Goal: Task Accomplishment & Management: Complete application form

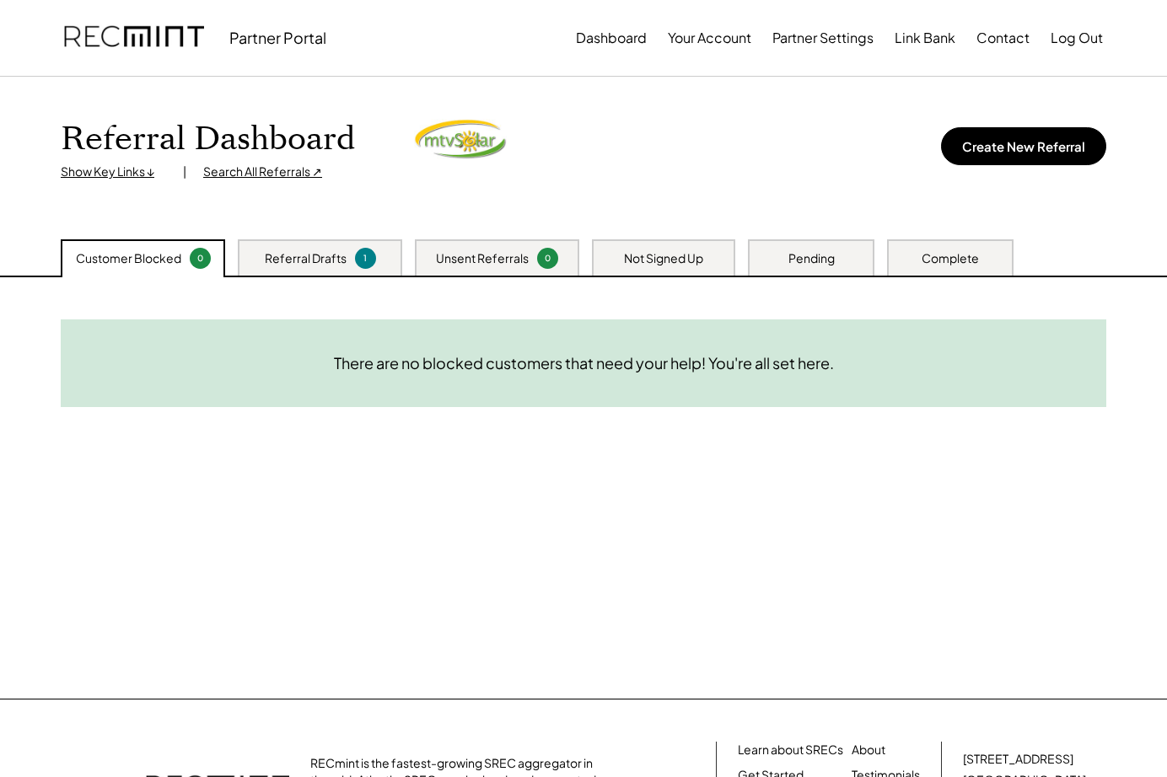
click at [150, 174] on div "Show Key Links ↓" at bounding box center [113, 172] width 105 height 17
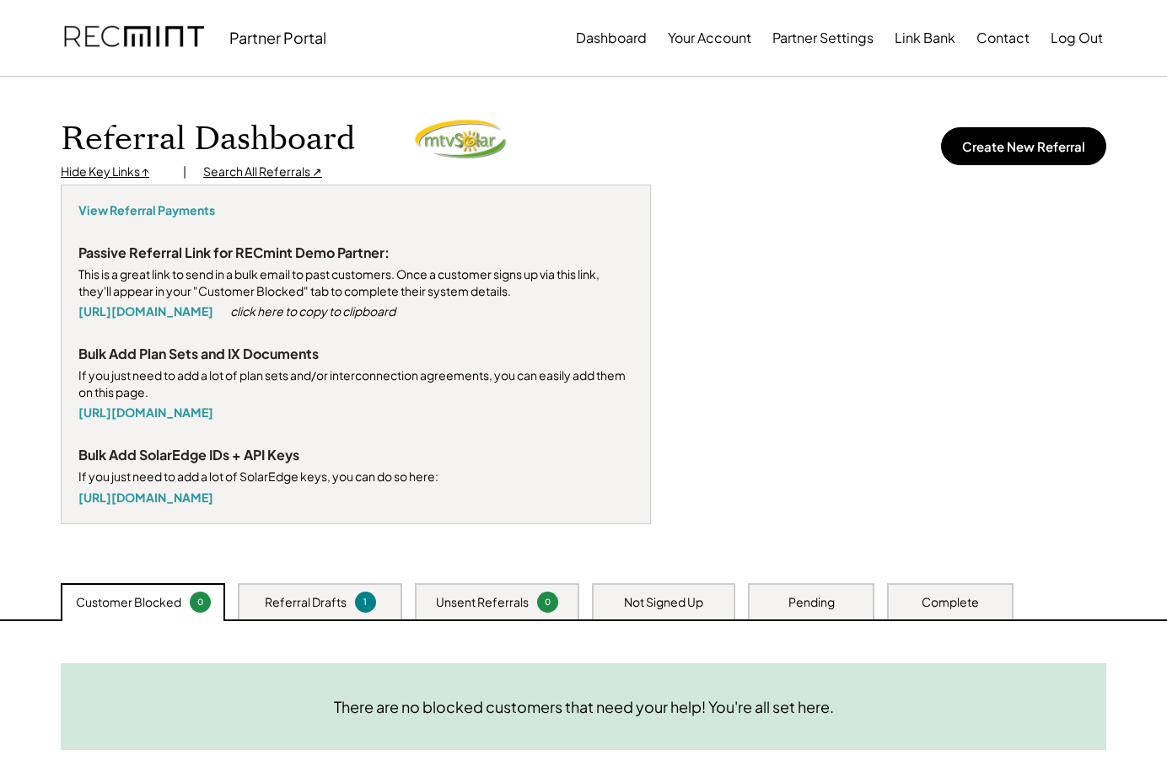
click at [139, 255] on div "Passive Referral Link for RECmint Demo Partner:" at bounding box center [233, 253] width 311 height 18
click at [261, 255] on div "Passive Referral Link for RECmint Demo Partner:" at bounding box center [233, 253] width 311 height 18
click at [262, 252] on div "Passive Referral Link for RECmint Demo Partner:" at bounding box center [233, 253] width 311 height 18
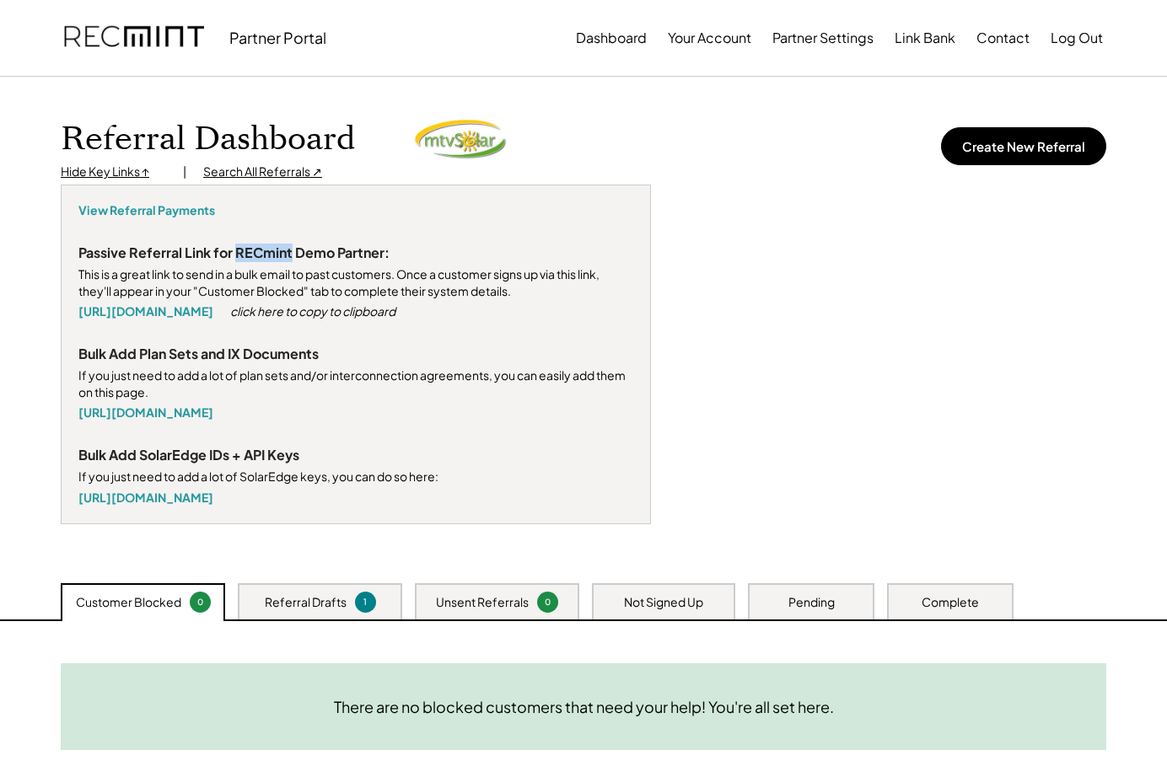
click at [262, 252] on div "Passive Referral Link for RECmint Demo Partner:" at bounding box center [233, 253] width 311 height 18
click at [56, 172] on div "Referral Dashboard Hide Key Links ↑ | Search All Referrals ↗ View Referral Paym…" at bounding box center [583, 330] width 1079 height 507
click at [77, 173] on div "Hide Key Links ↑" at bounding box center [113, 172] width 105 height 17
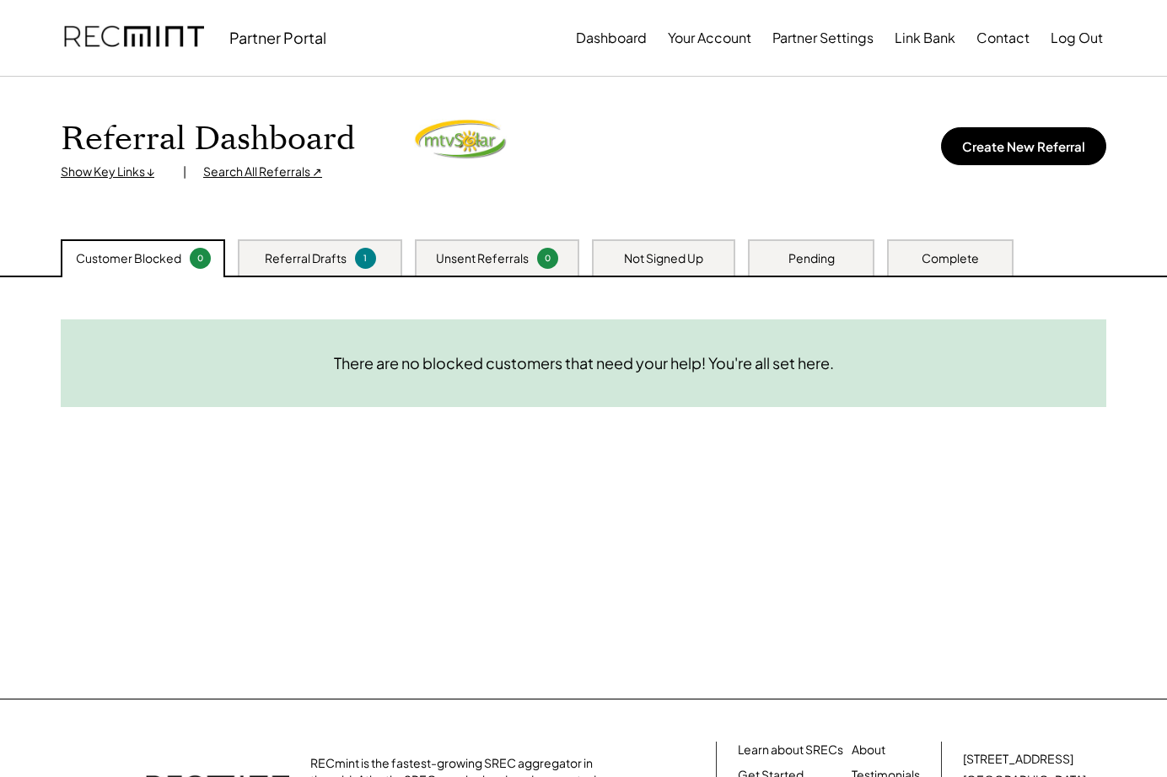
click at [352, 263] on div "Referral Drafts 1" at bounding box center [320, 257] width 164 height 36
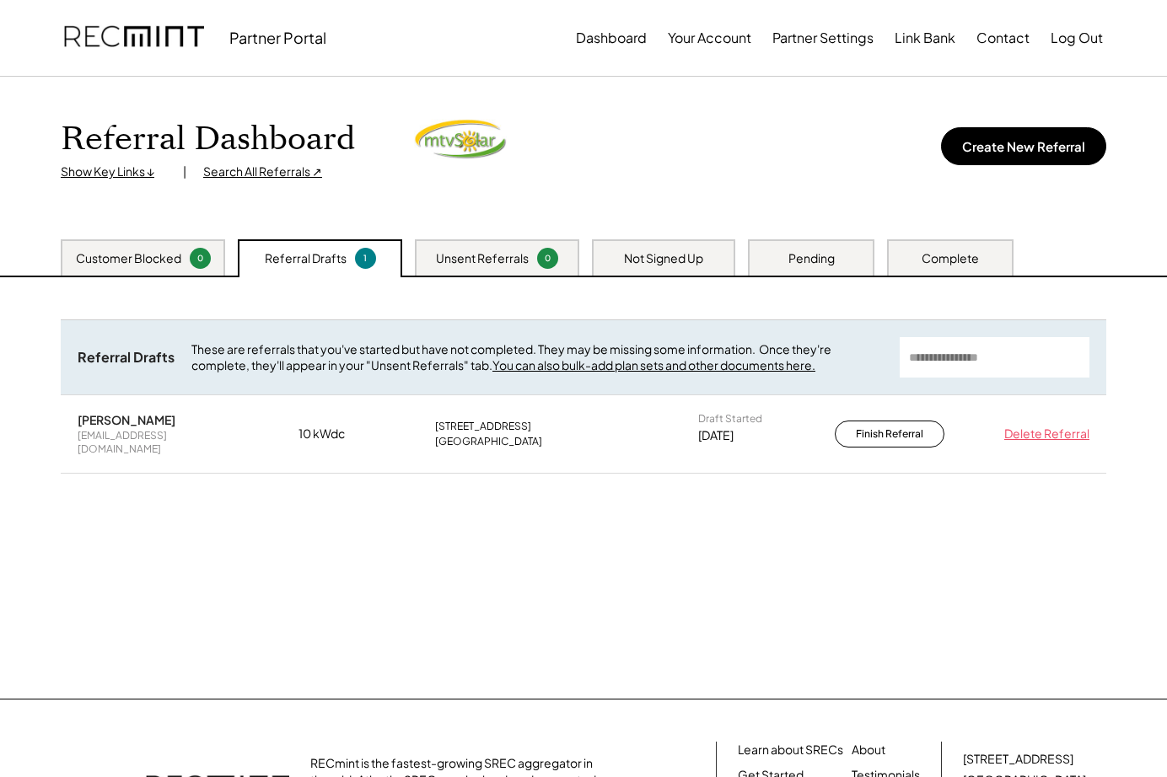
click at [484, 251] on div "Unsent Referrals" at bounding box center [482, 258] width 93 height 17
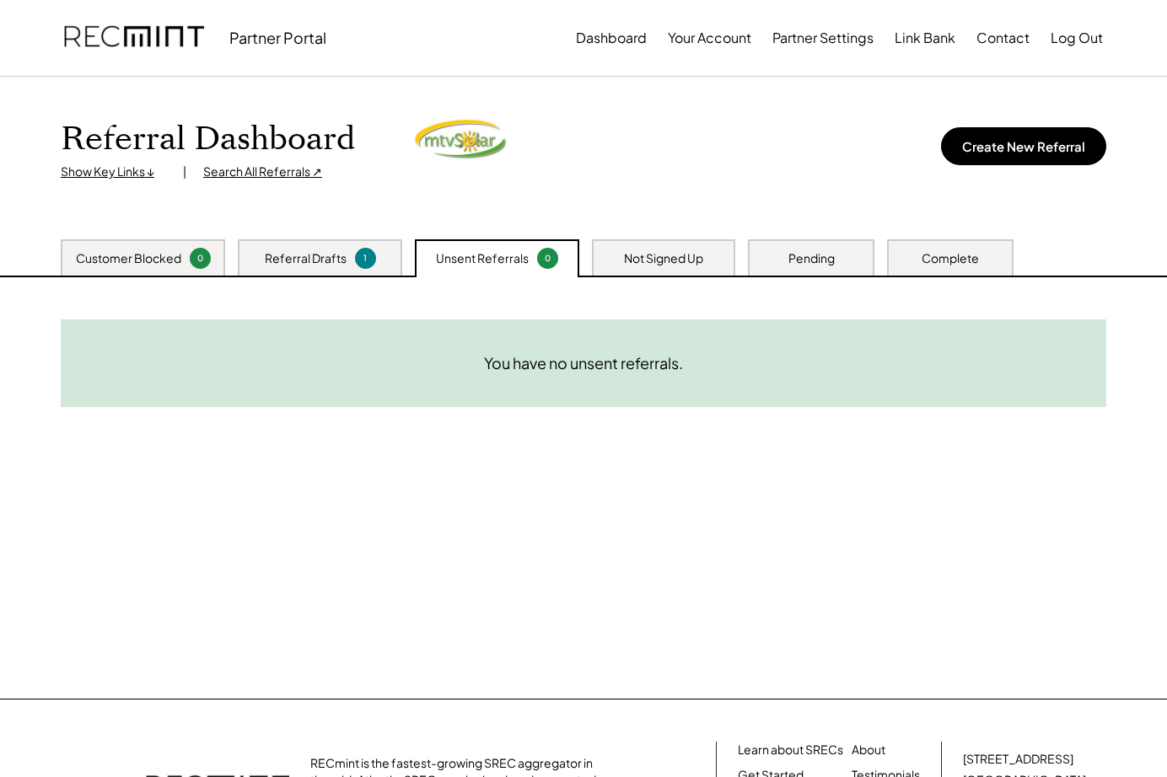
click at [667, 251] on div "Not Signed Up" at bounding box center [663, 258] width 79 height 17
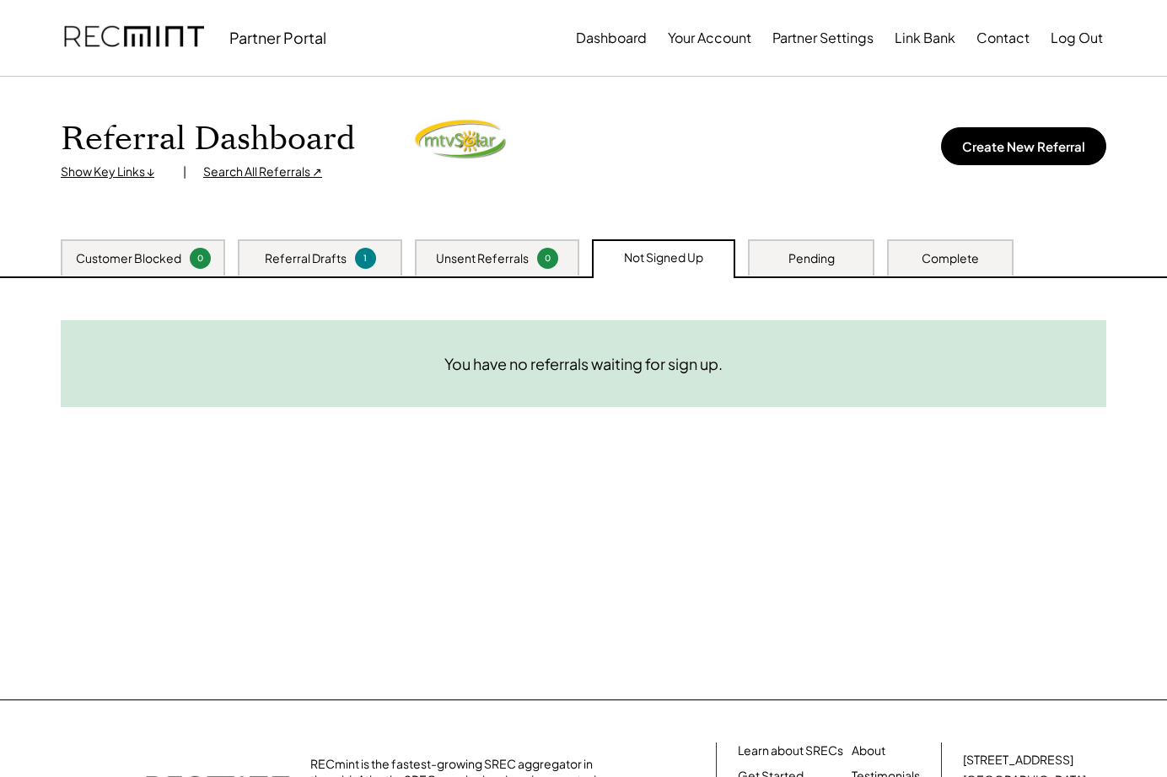
click at [874, 257] on div "Customer Blocked 0 Referral Drafts 1 Unsent Referrals 0 Not Signed Up Pending C…" at bounding box center [583, 257] width 1079 height 37
click at [852, 258] on div "Pending" at bounding box center [811, 257] width 126 height 36
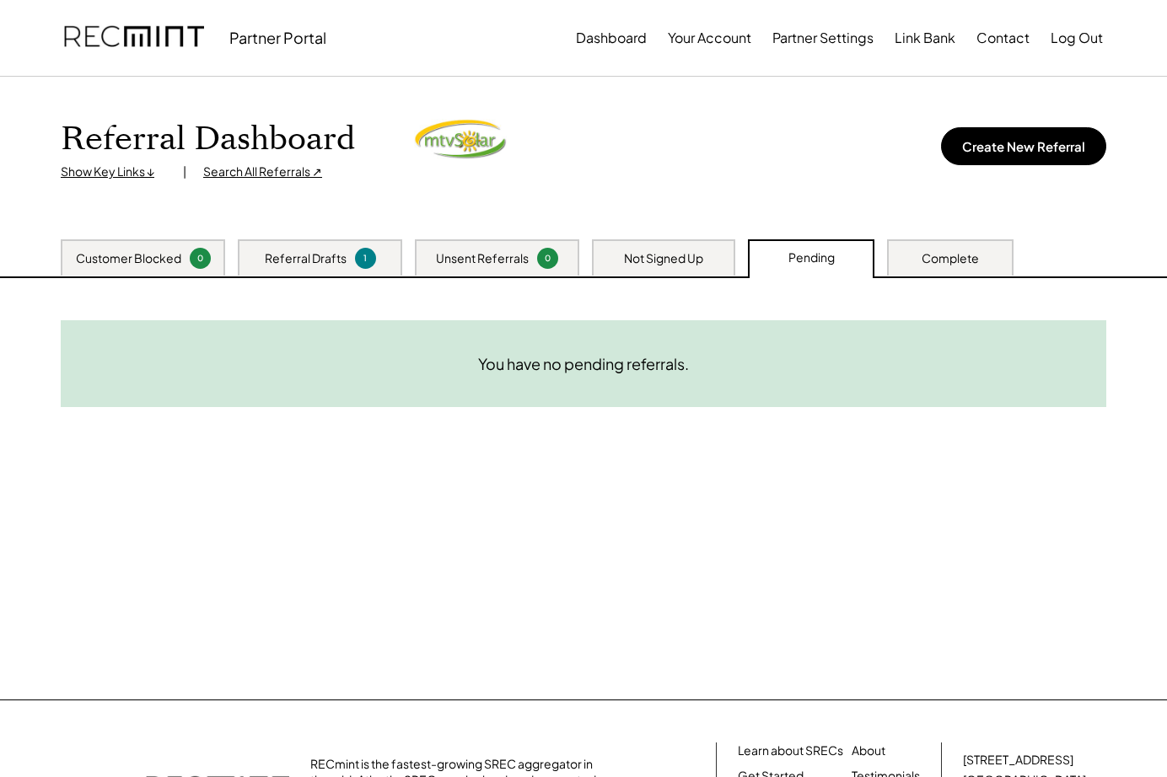
click at [942, 254] on div "Complete" at bounding box center [949, 258] width 57 height 17
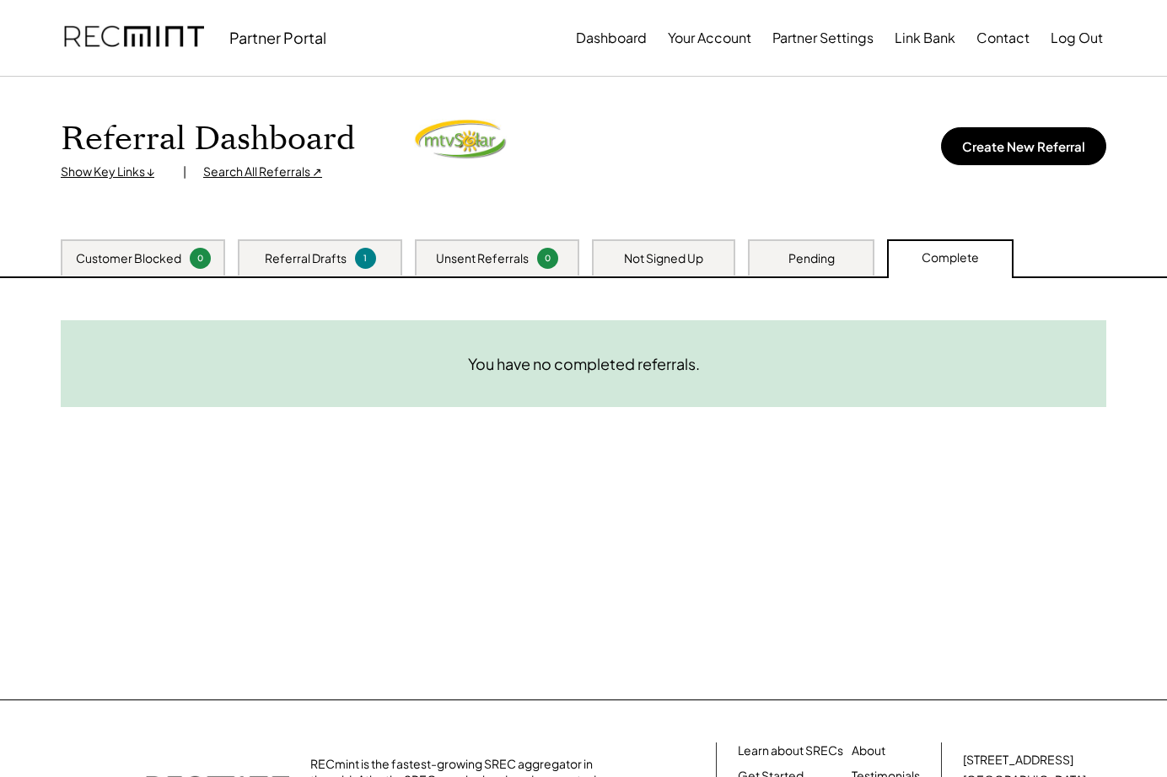
click at [266, 173] on div "Search All Referrals ↗" at bounding box center [262, 172] width 119 height 17
click at [690, 201] on div "Referral Dashboard Show Key Links ↓ | Search All Referrals ↗ View Referral Paym…" at bounding box center [583, 158] width 1079 height 163
click at [662, 213] on div "Referral Dashboard Show Key Links ↓ | Search All Referrals ↗ View Referral Paym…" at bounding box center [583, 158] width 1079 height 163
click at [120, 169] on div "Show Key Links ↓" at bounding box center [113, 172] width 105 height 17
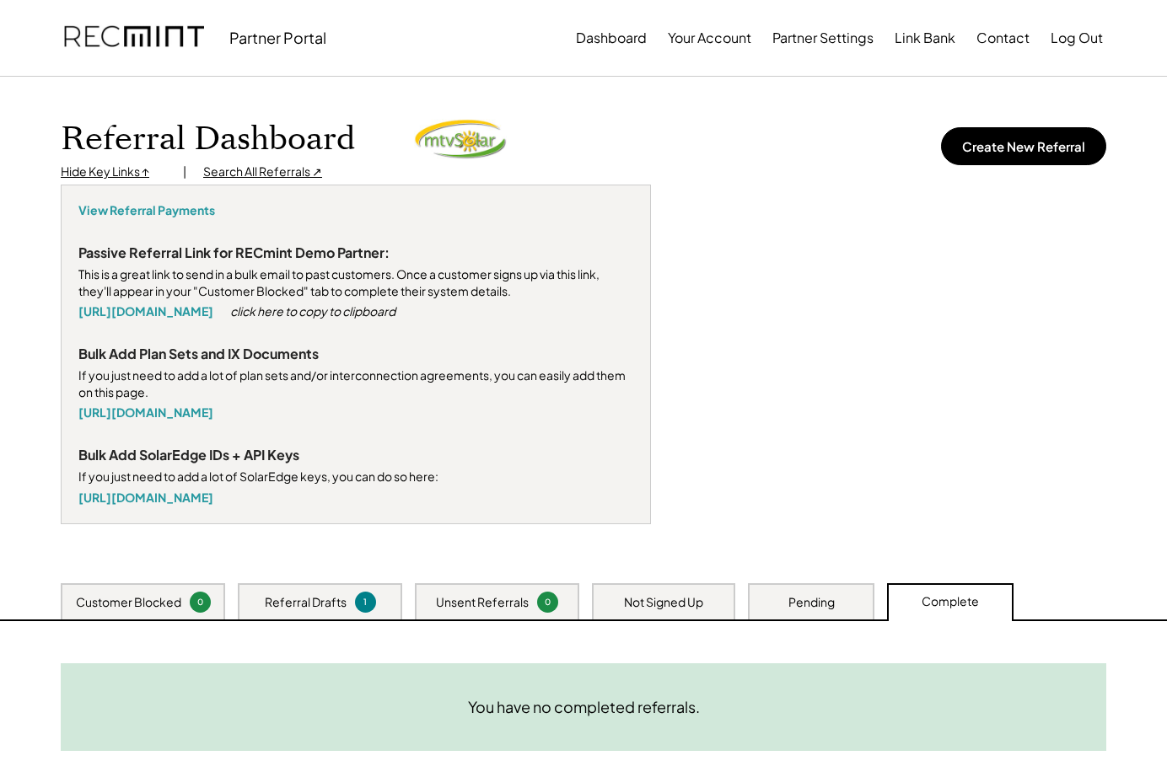
click at [105, 159] on h1 "Referral Dashboard" at bounding box center [208, 140] width 294 height 40
click at [110, 171] on div "Hide Key Links ↑" at bounding box center [113, 172] width 105 height 17
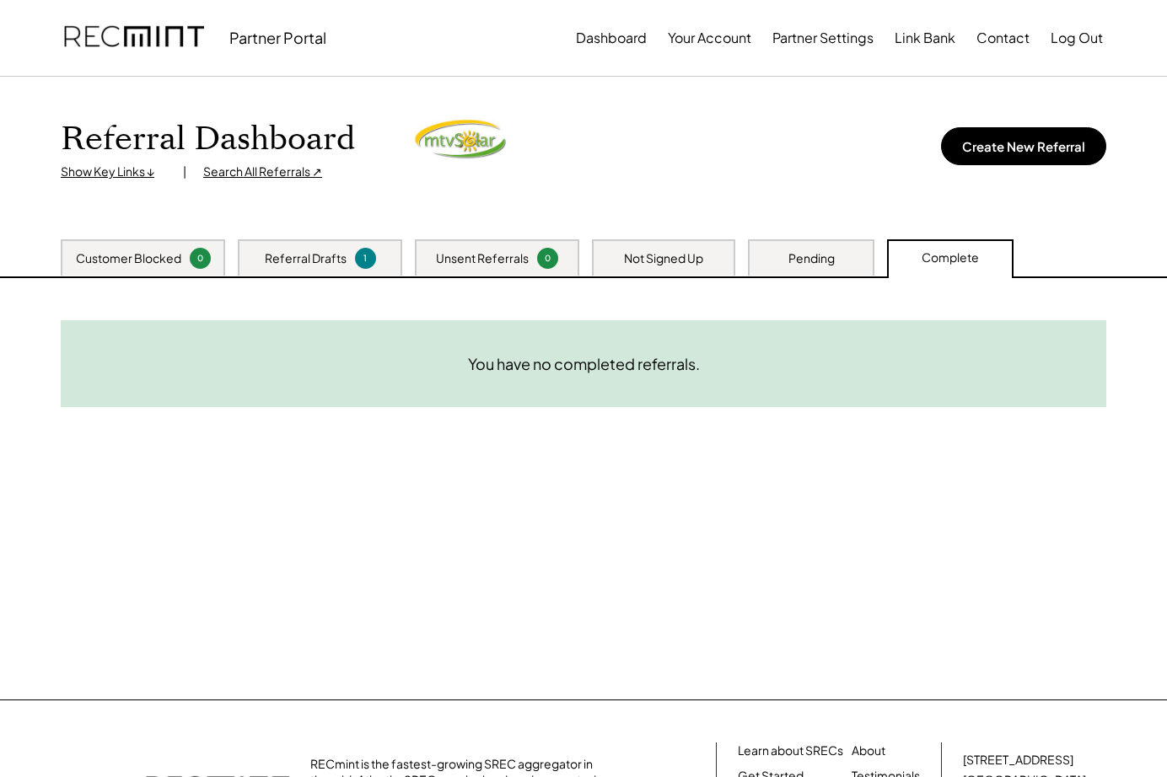
click at [349, 266] on div "Referral Drafts 1" at bounding box center [320, 257] width 164 height 36
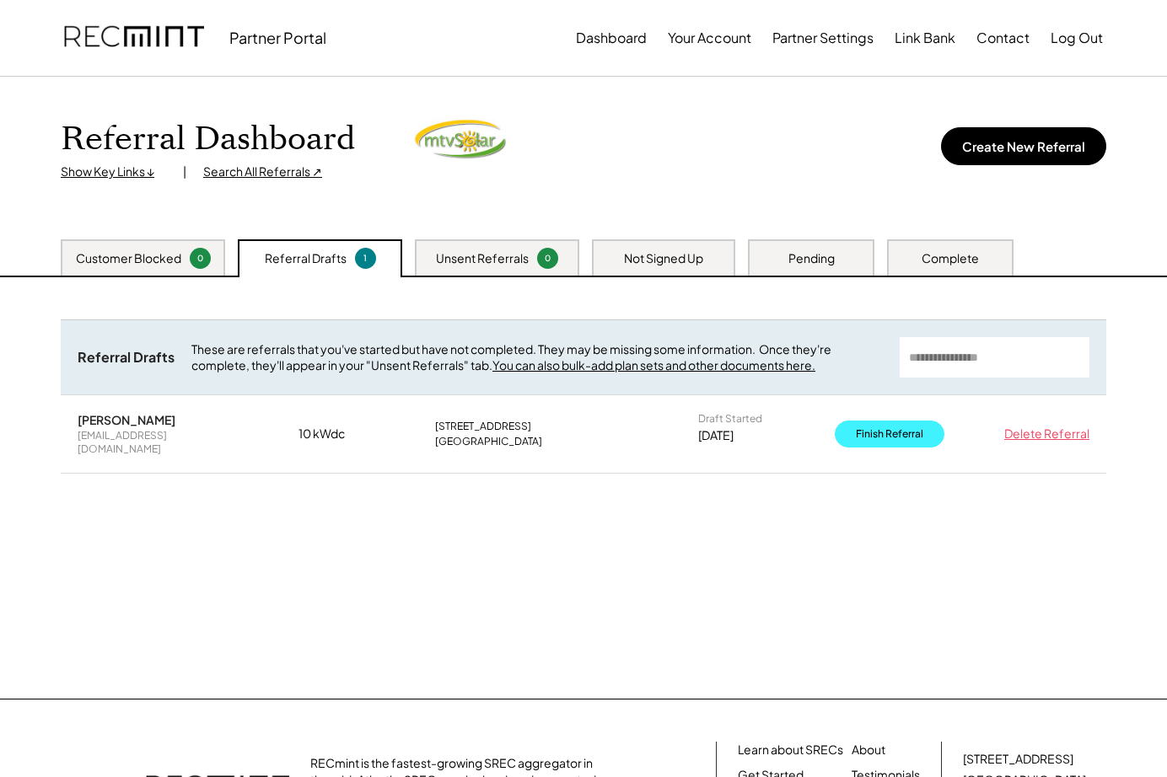
click at [867, 432] on button "Finish Referral" at bounding box center [890, 434] width 110 height 27
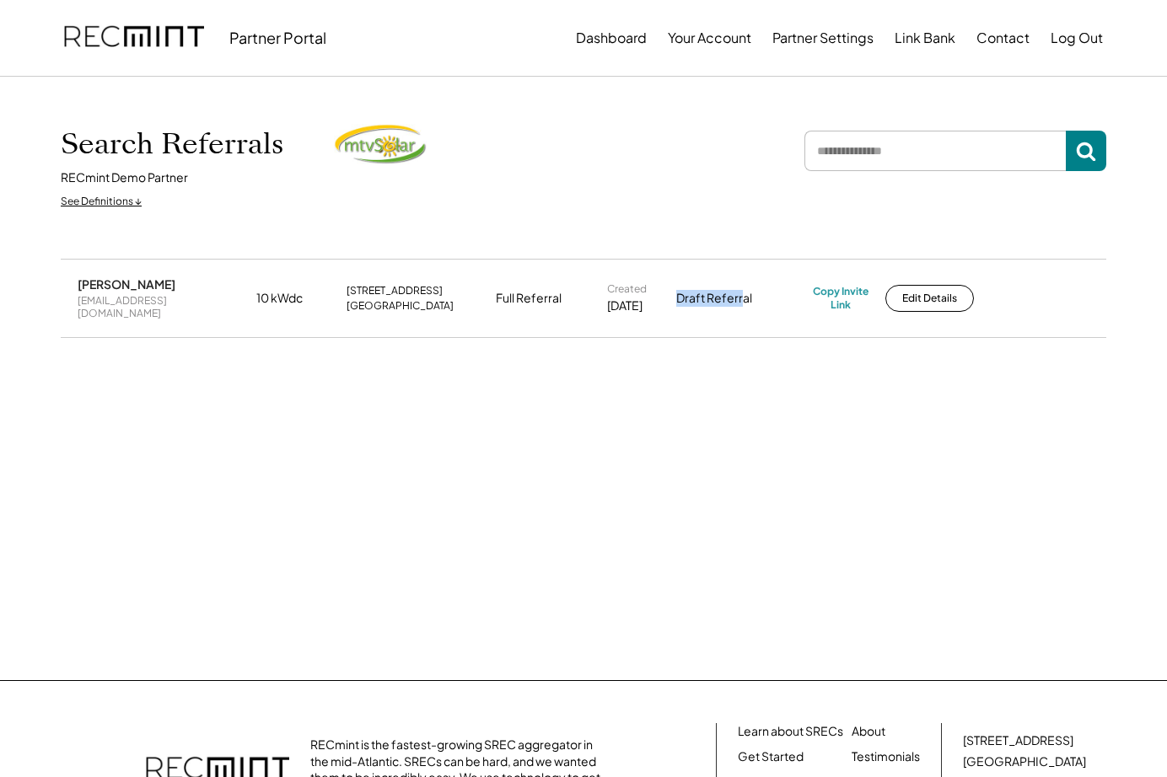
drag, startPoint x: 682, startPoint y: 293, endPoint x: 742, endPoint y: 295, distance: 59.9
click at [742, 295] on div "Draft Referral" at bounding box center [739, 298] width 126 height 17
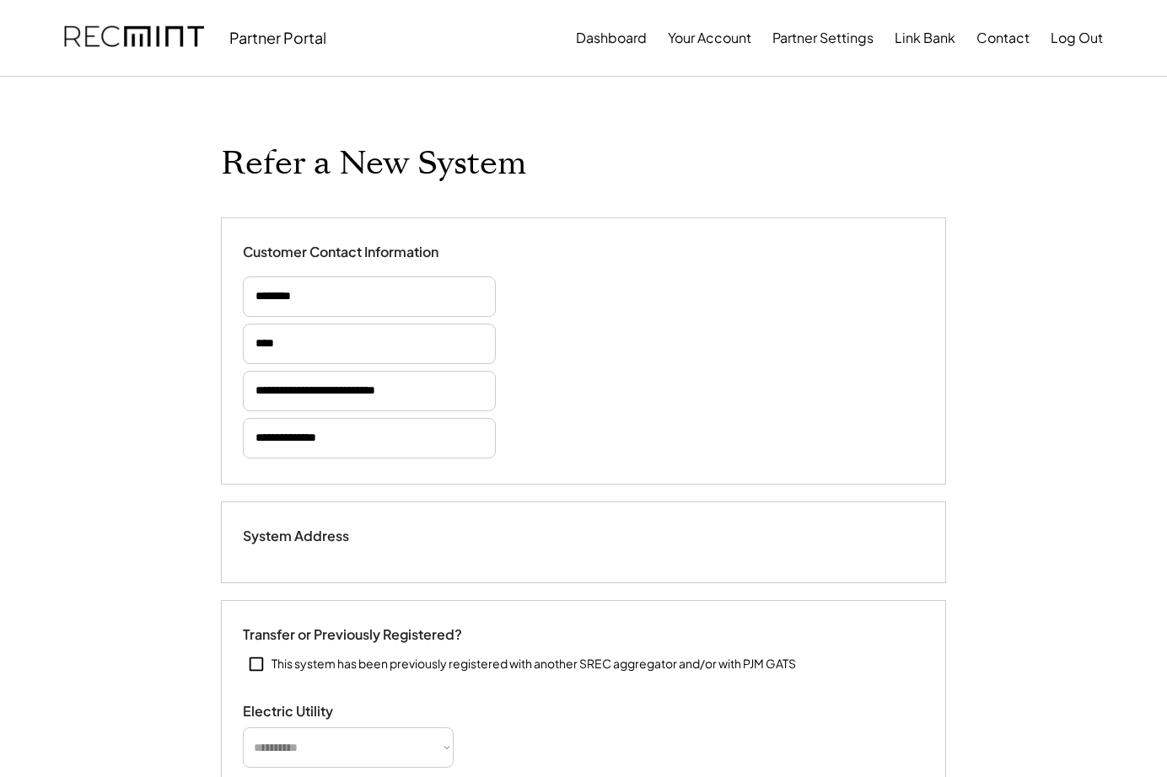
type input "******"
select select "**********"
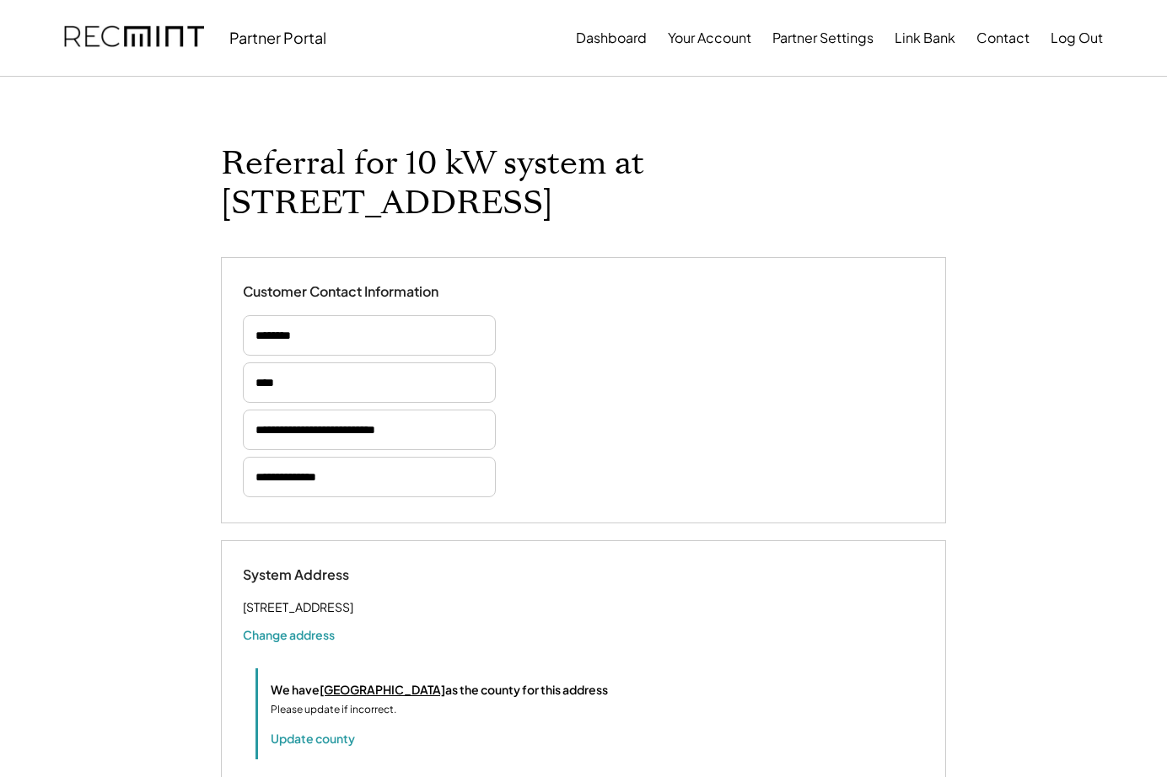
select select "**********"
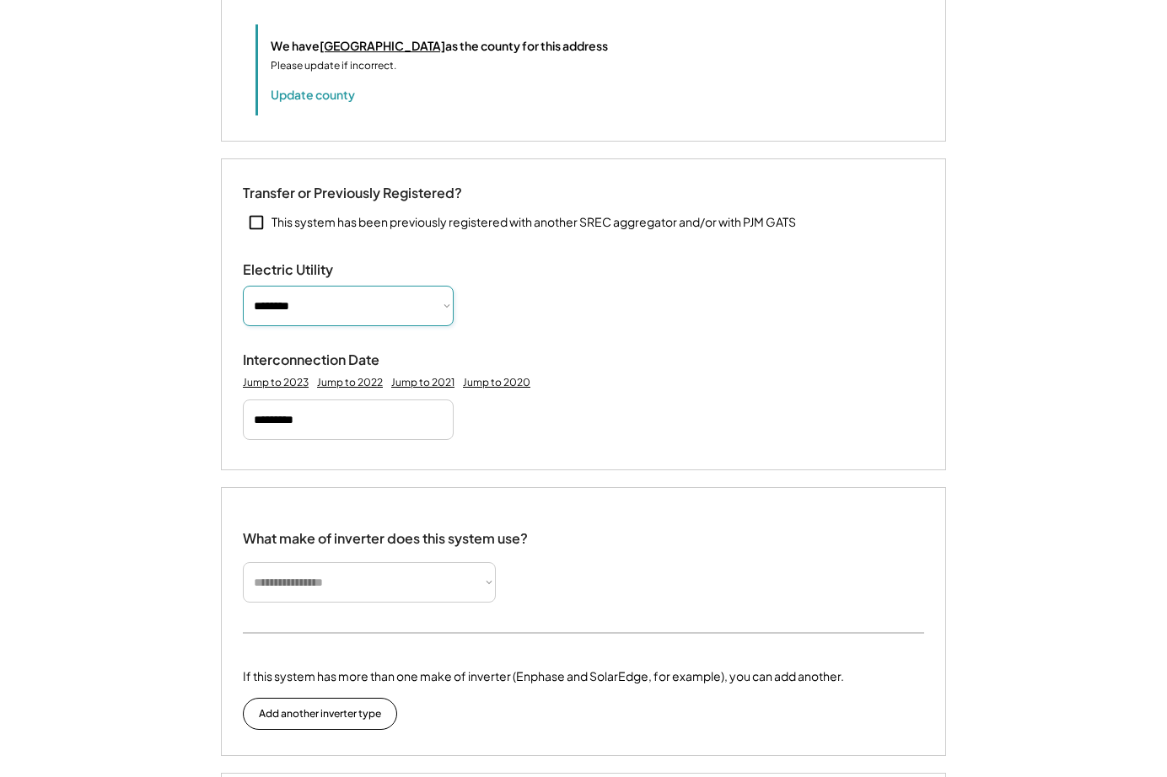
scroll to position [783, 0]
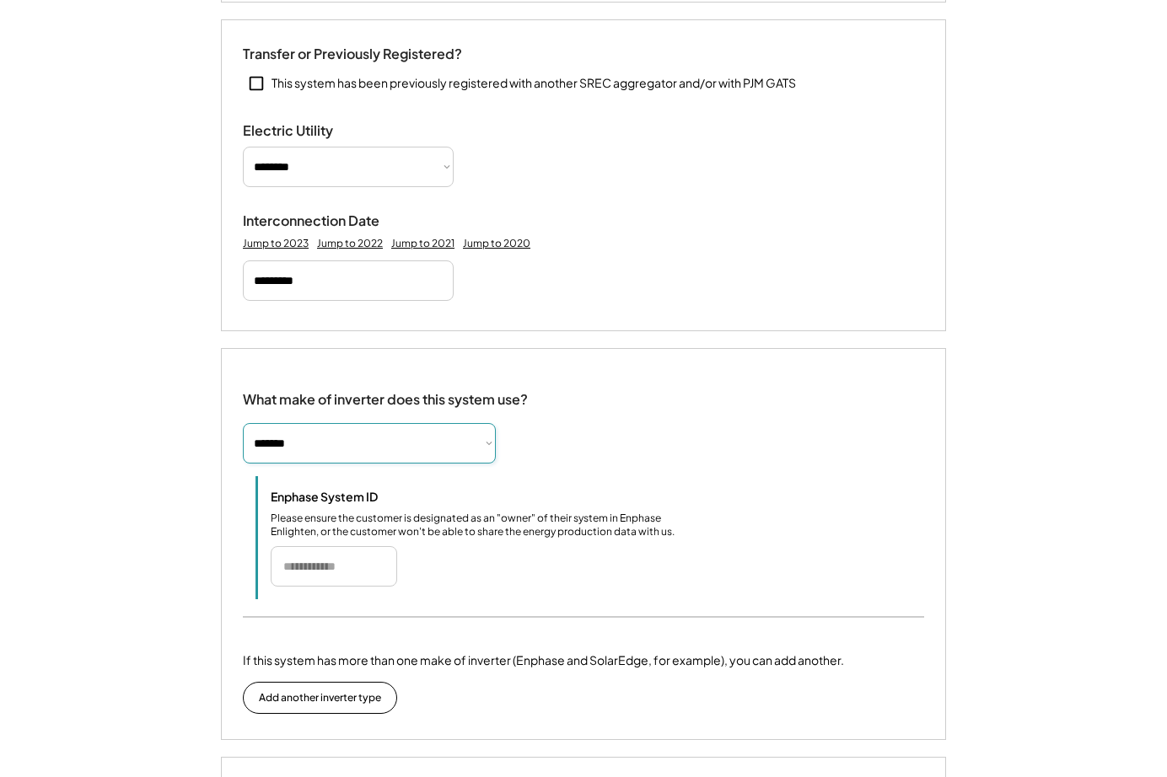
select select "**********"
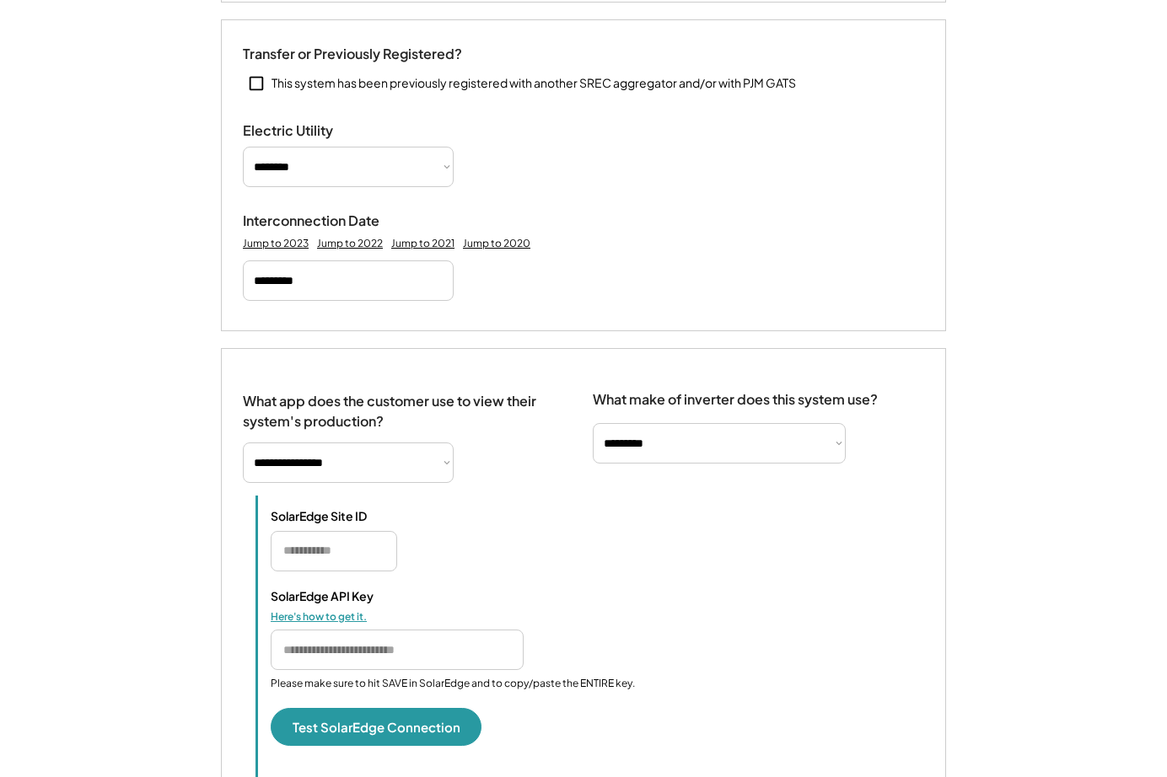
click at [351, 610] on div "Here's how to get it." at bounding box center [355, 616] width 169 height 13
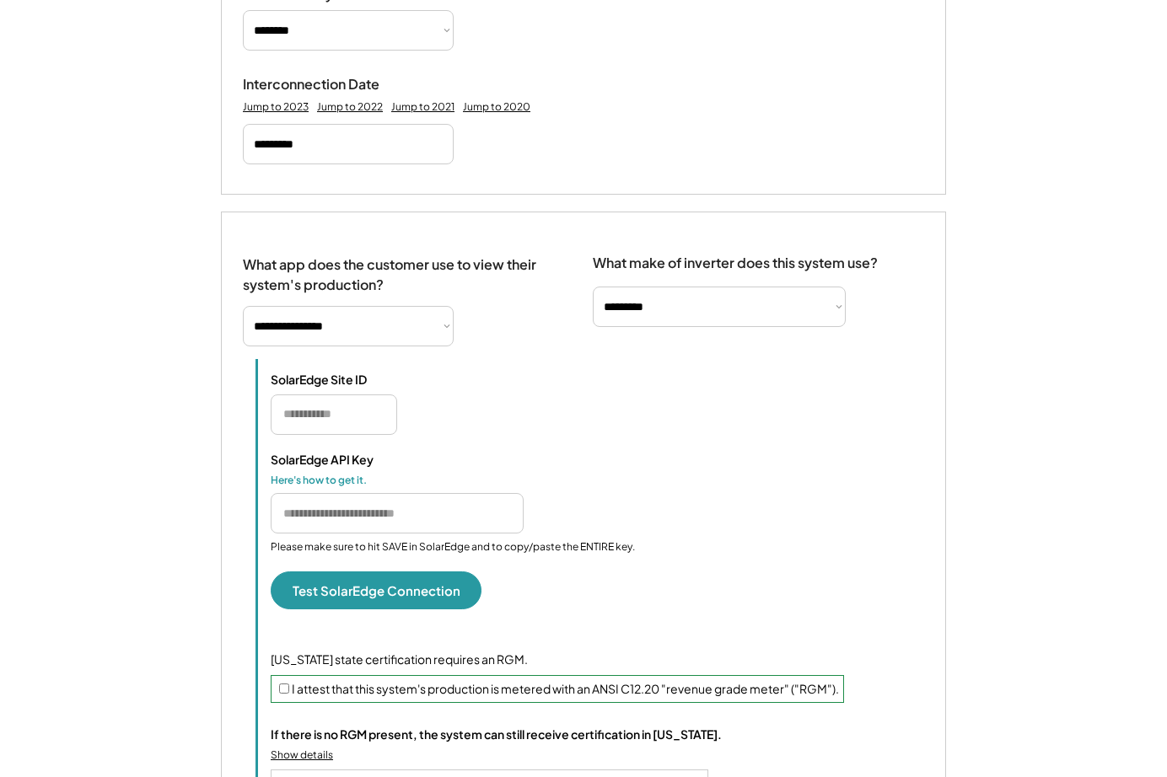
click at [552, 384] on div "SolarEdge Site ID" at bounding box center [597, 403] width 653 height 62
select select "**********"
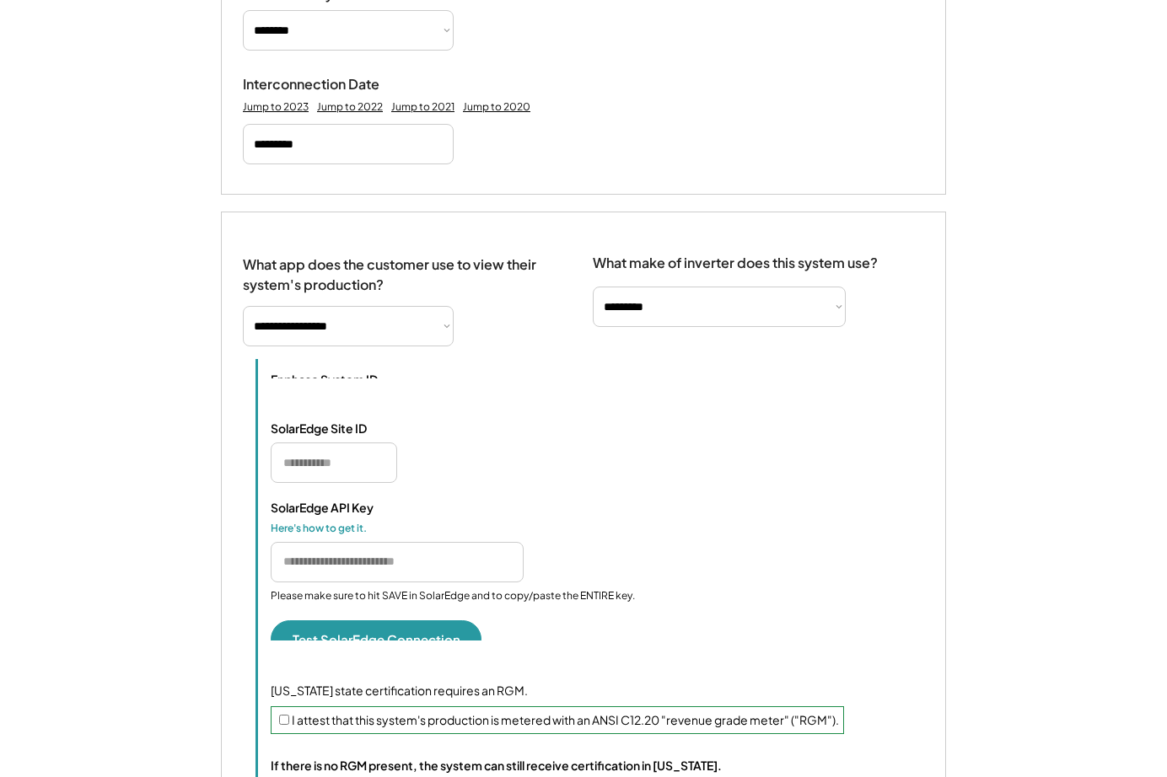
select select "*********"
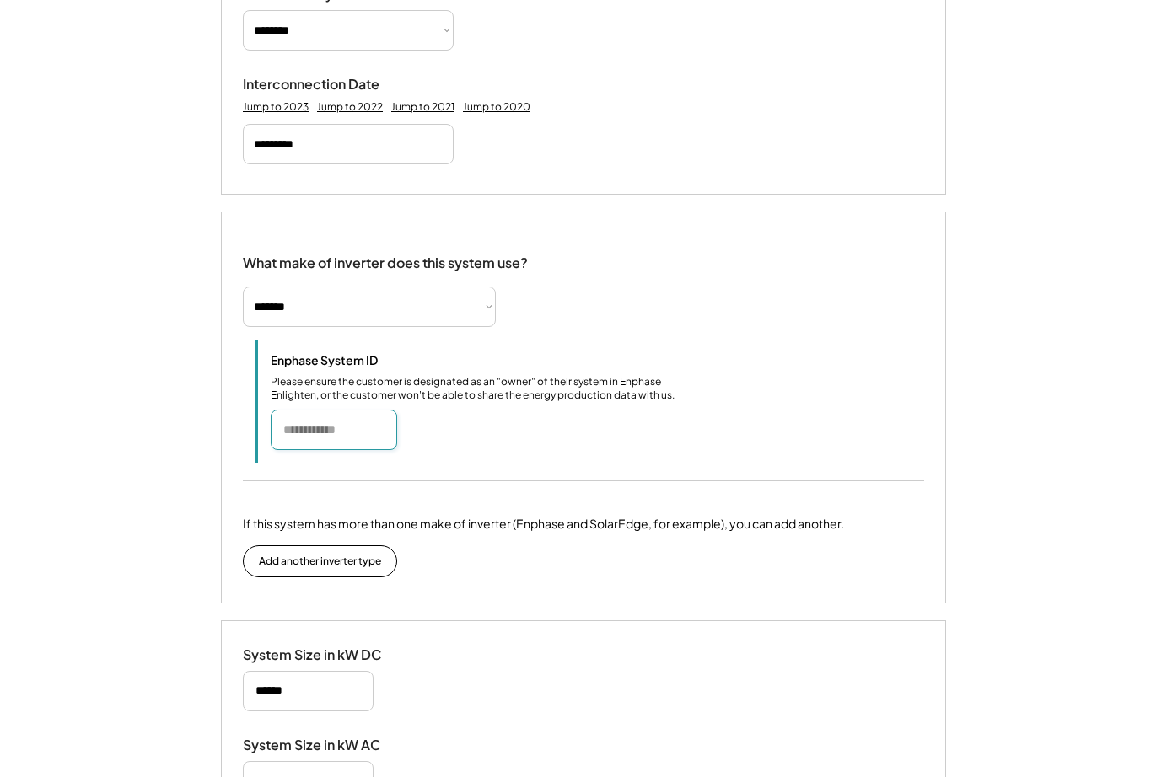
click at [384, 410] on input "input" at bounding box center [334, 430] width 126 height 40
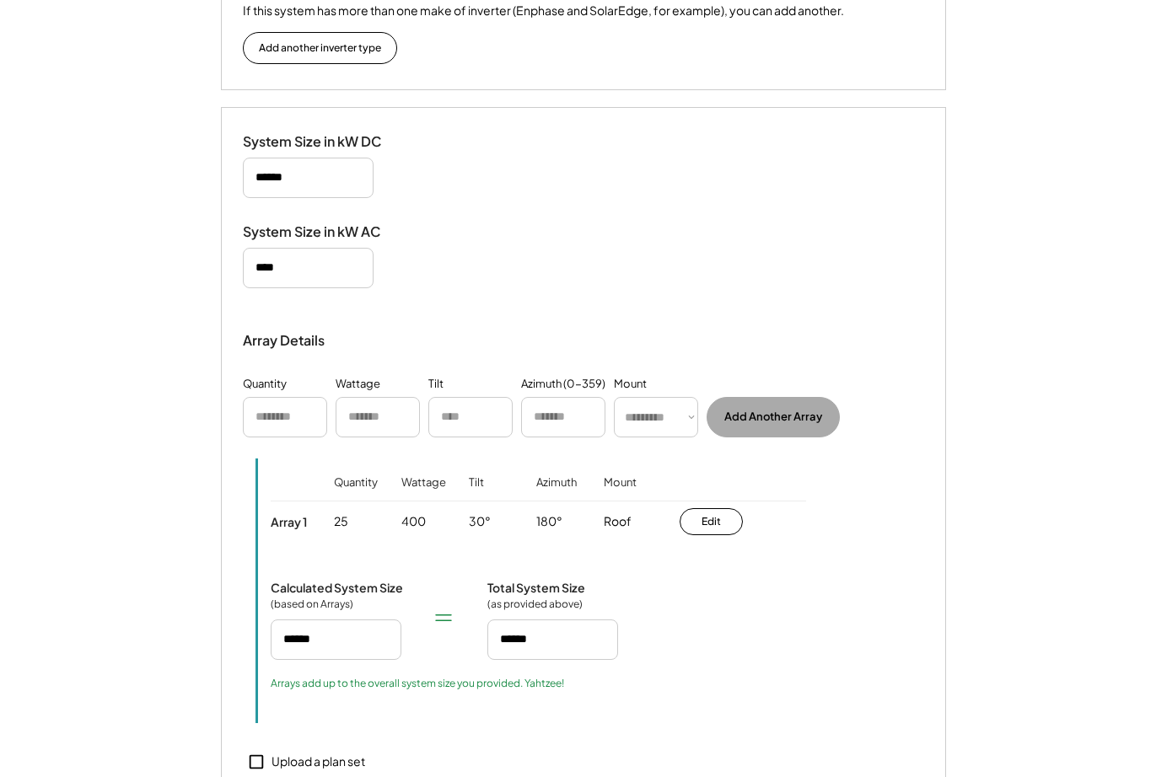
scroll to position [1592, 0]
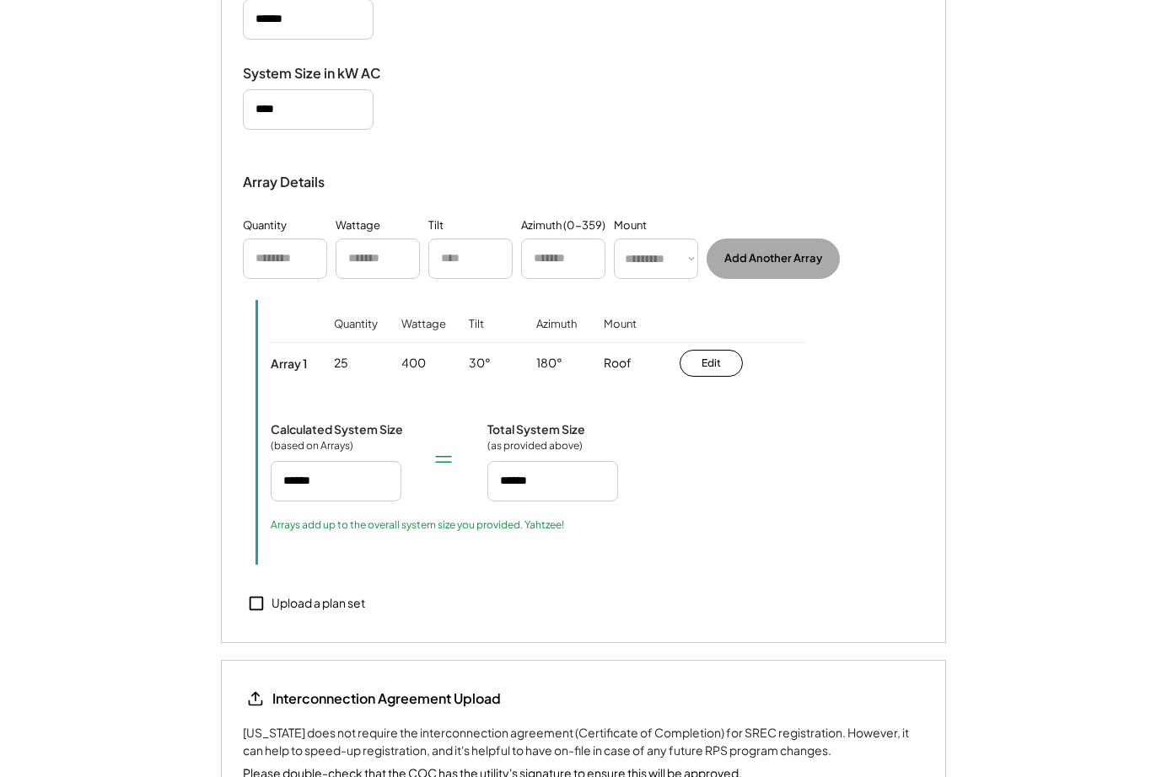
type input "******"
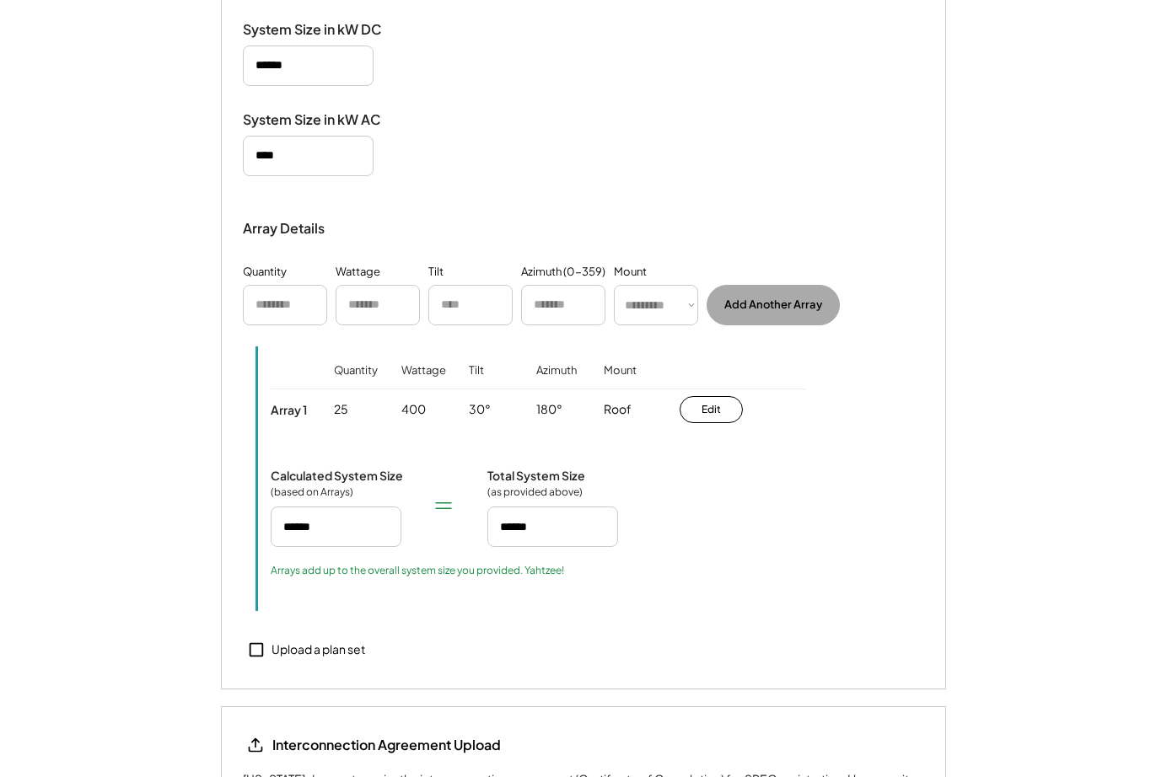
click at [345, 579] on div "System Size in kW DC System Size in kW AC Array Details Quantity Wattage Tilt A…" at bounding box center [583, 342] width 725 height 695
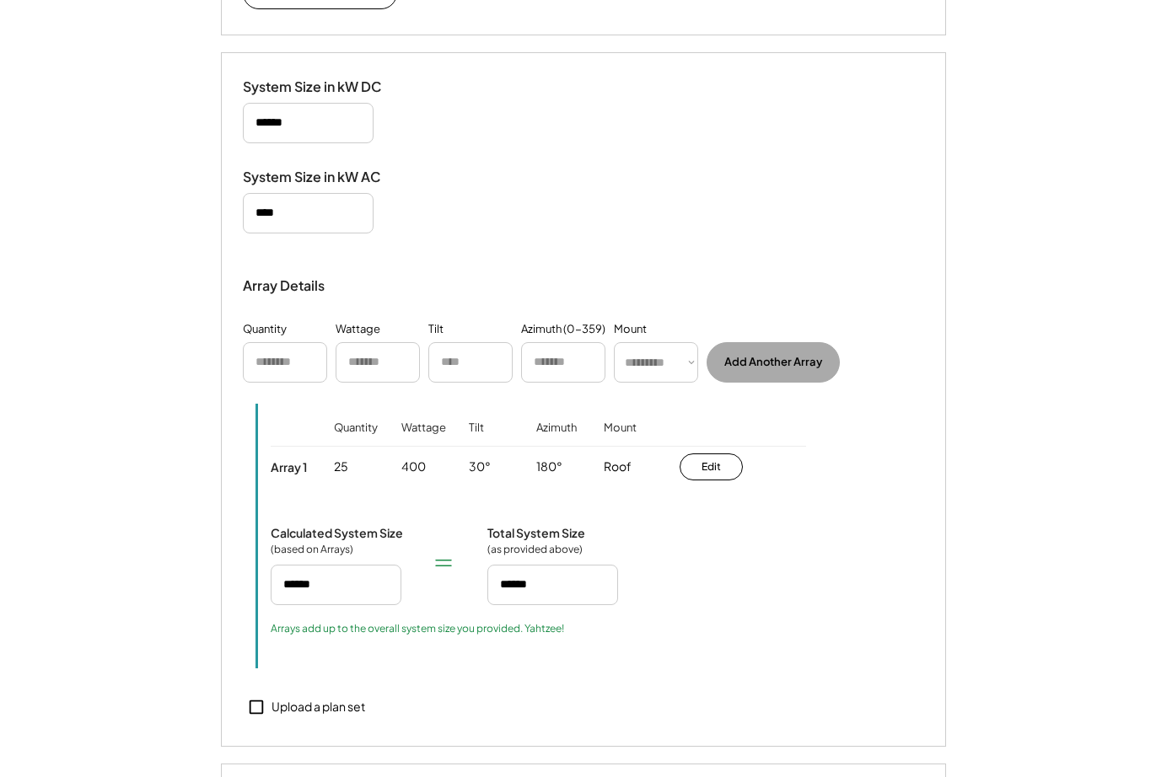
click at [335, 699] on div "Upload a plan set" at bounding box center [318, 707] width 94 height 17
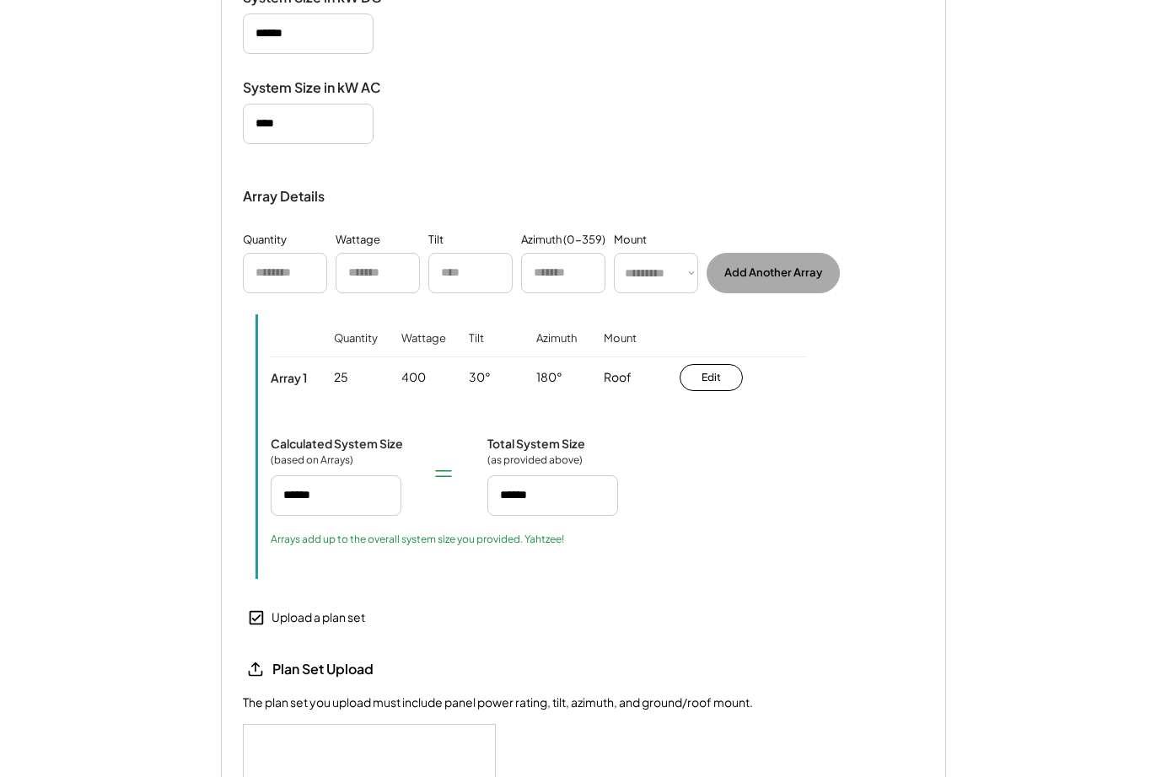
scroll to position [1930, 0]
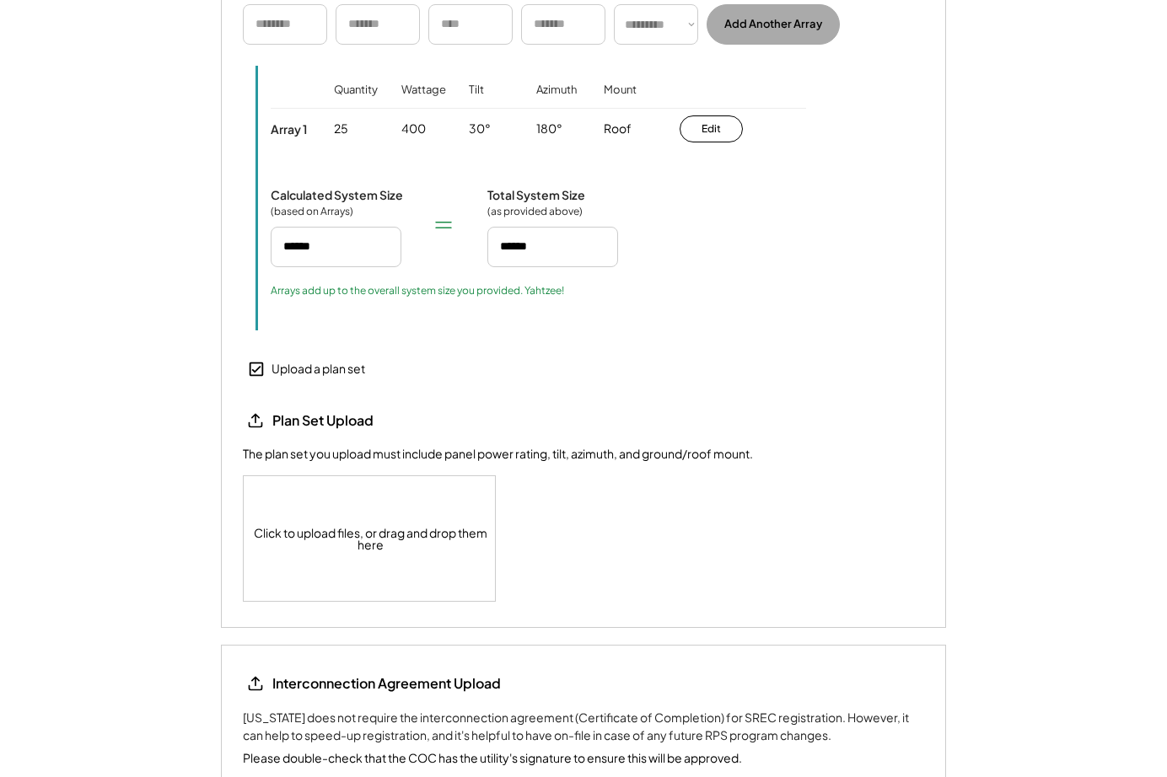
click at [291, 361] on div "Upload a plan set" at bounding box center [318, 369] width 94 height 17
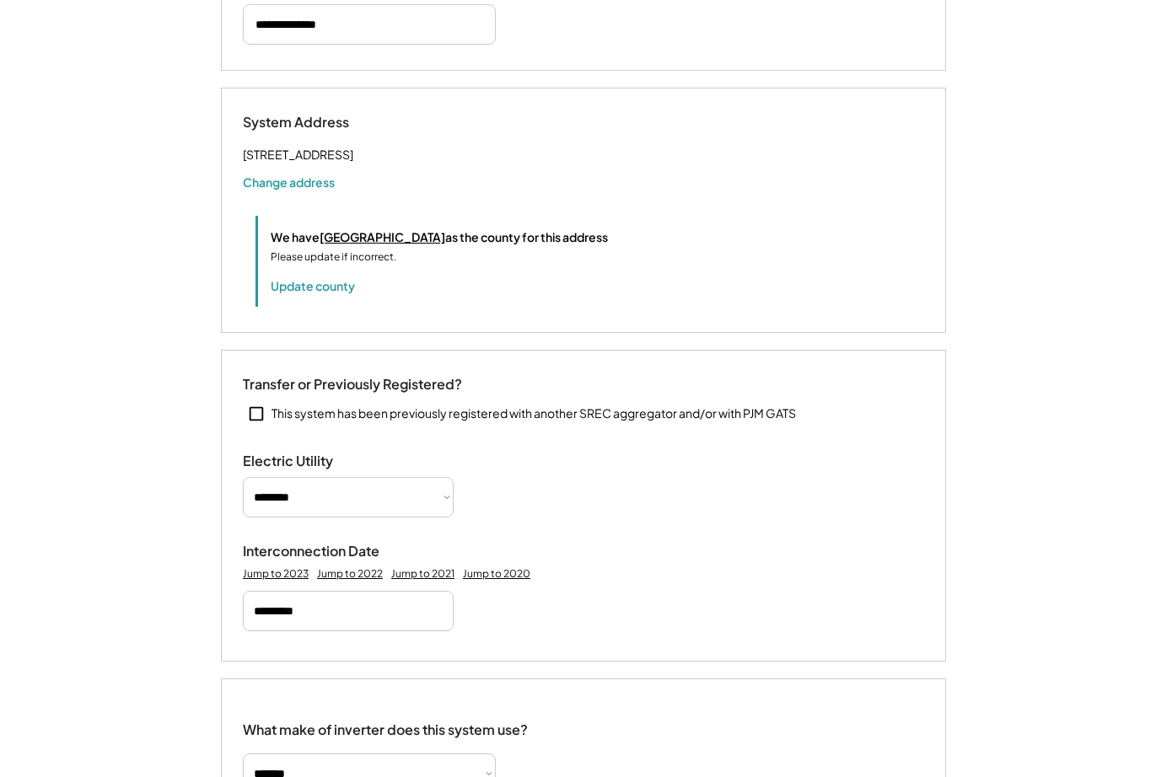
scroll to position [184, 0]
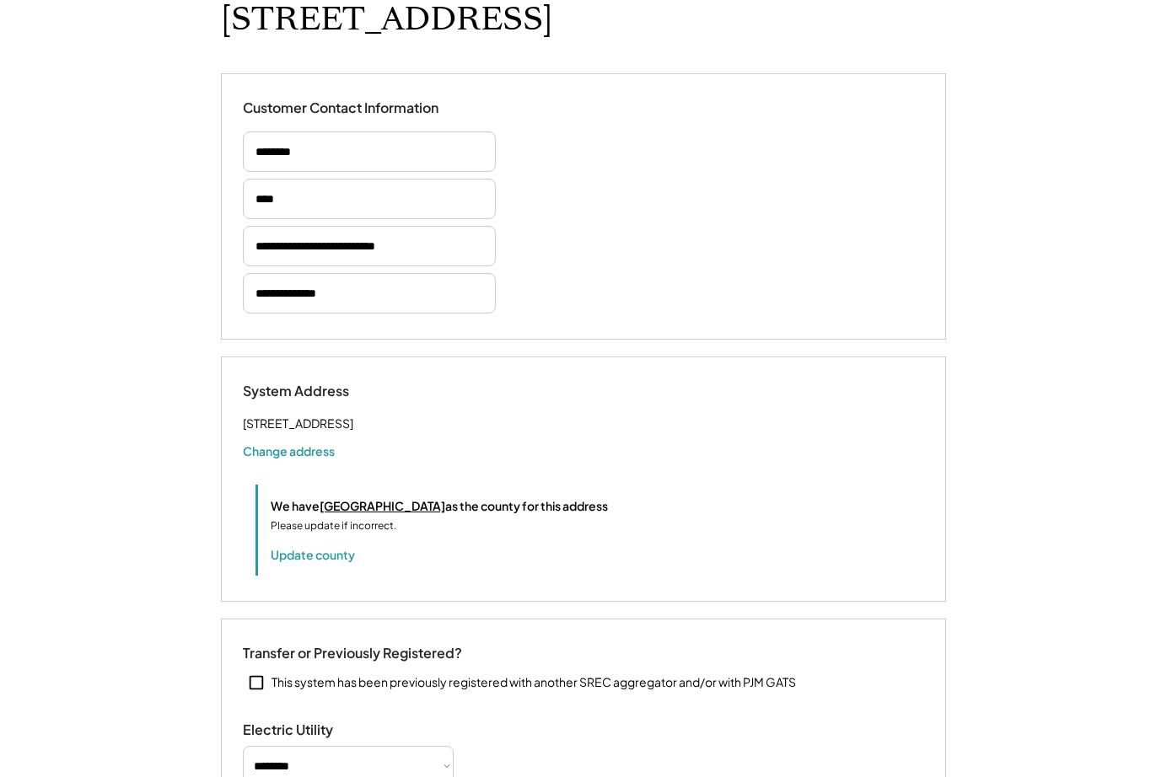
drag, startPoint x: 261, startPoint y: 403, endPoint x: 422, endPoint y: 414, distance: 161.4
click at [422, 414] on div "109 W Main St Charlottesville, VA 22902 Change address" at bounding box center [583, 436] width 681 height 46
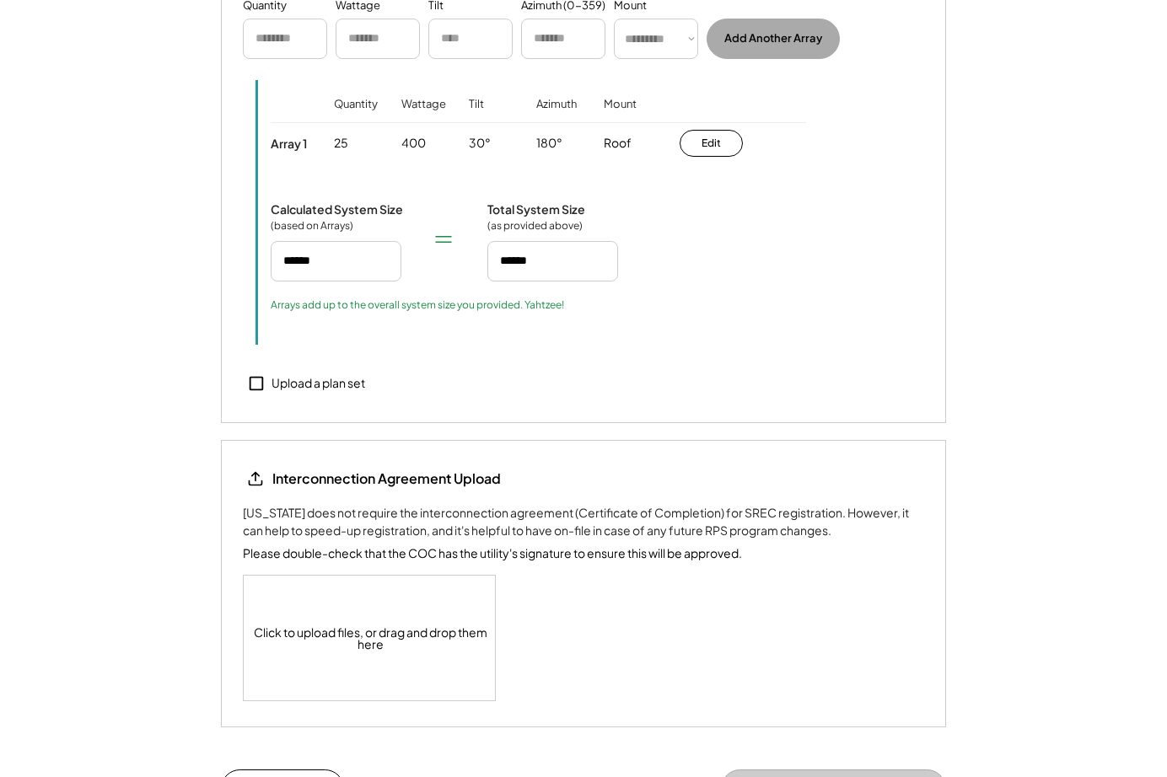
scroll to position [2052, 0]
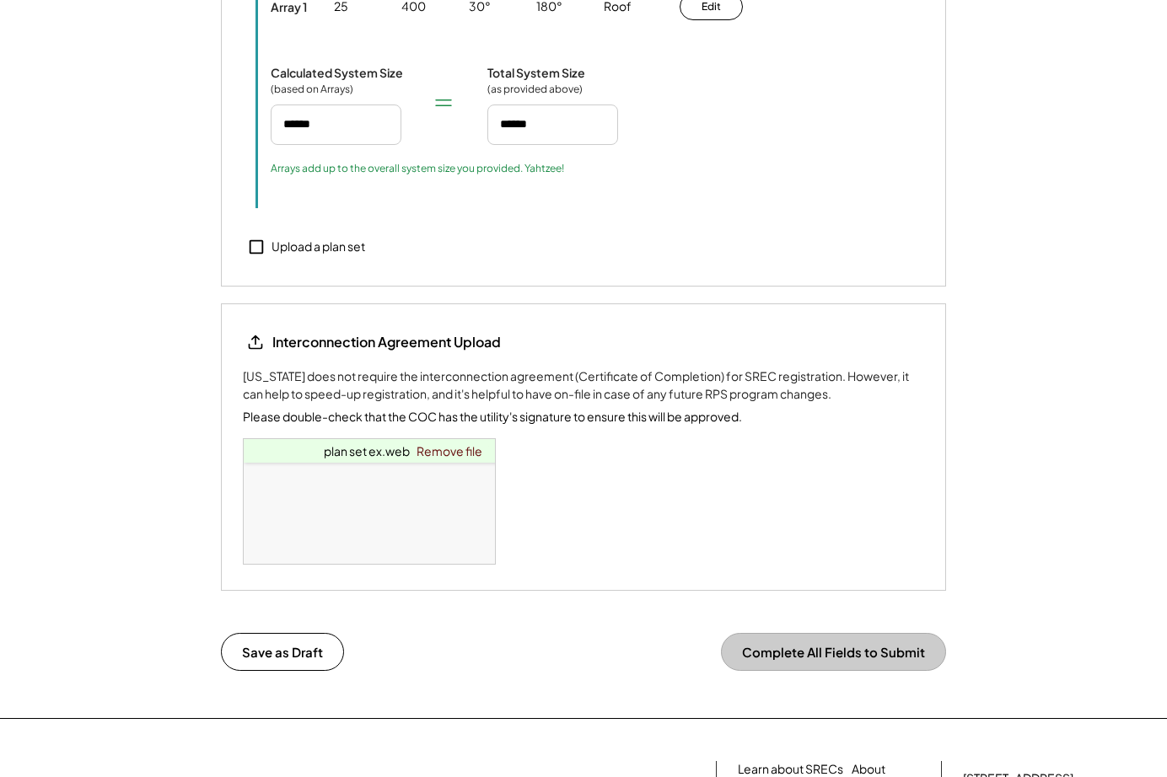
click at [754, 459] on div "Interconnection Agreement Upload Virginia does not require the interconnection …" at bounding box center [583, 447] width 681 height 235
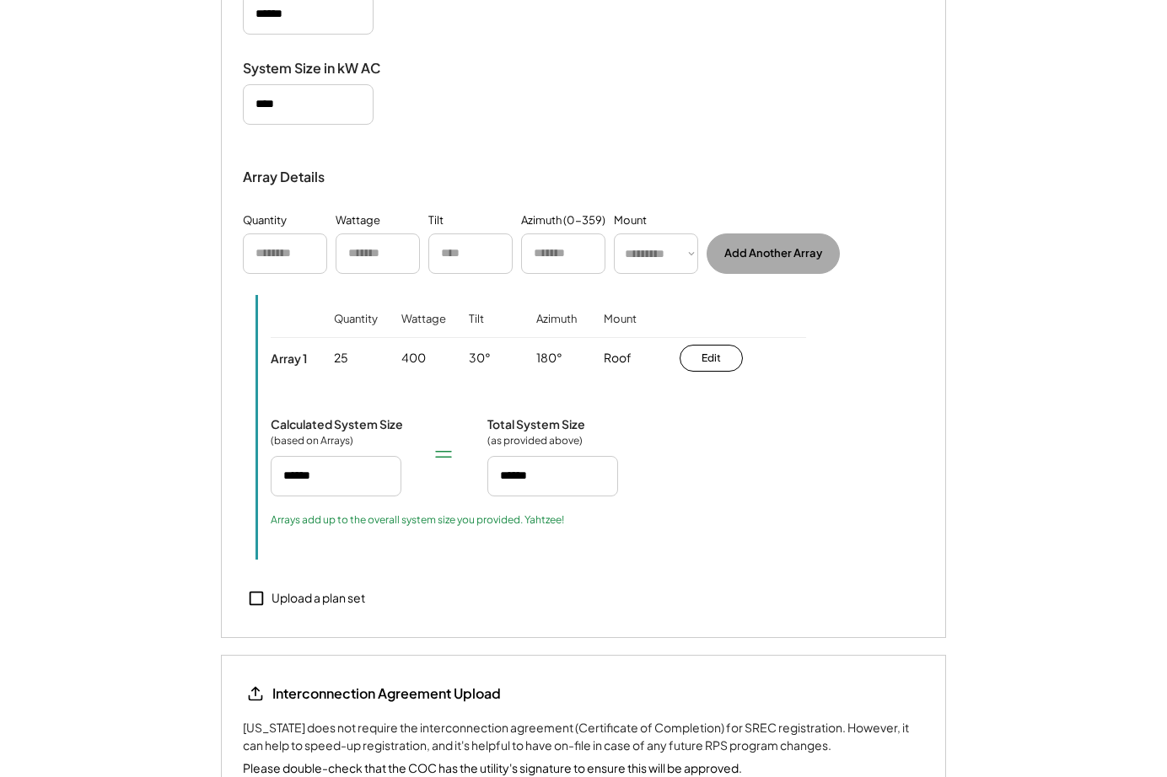
scroll to position [2238, 0]
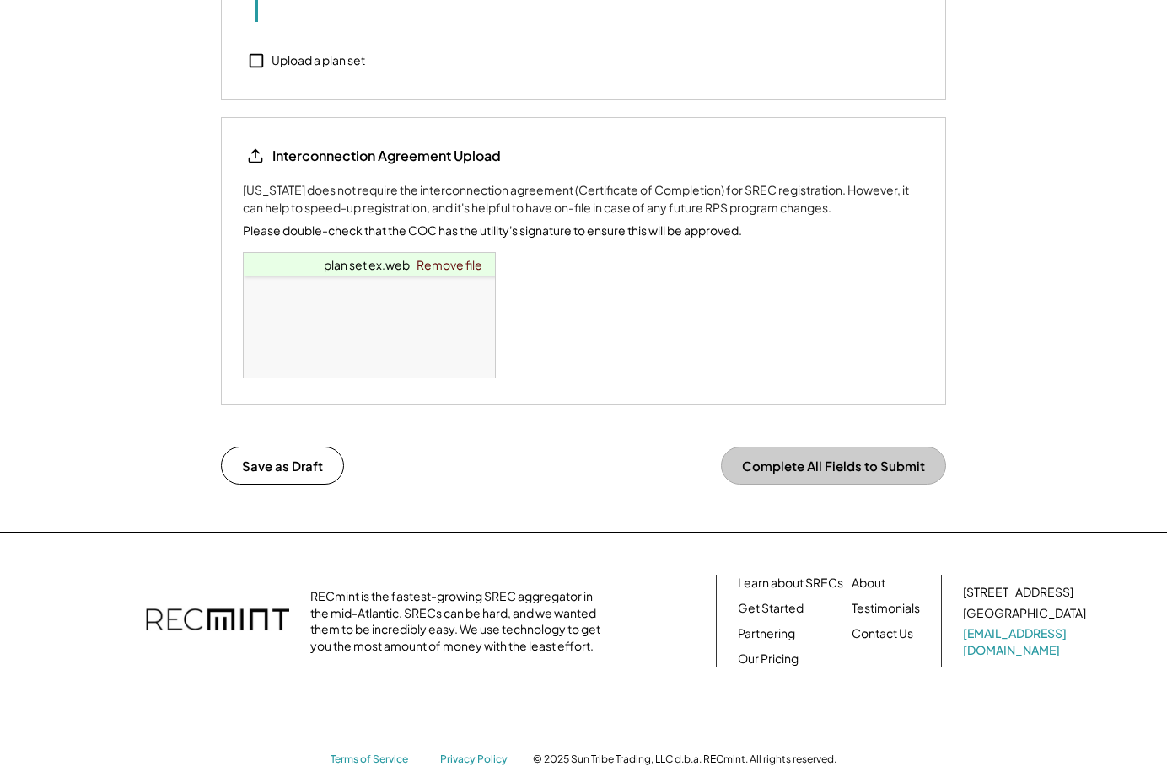
click at [812, 447] on button "Complete All Fields to Submit" at bounding box center [833, 466] width 225 height 38
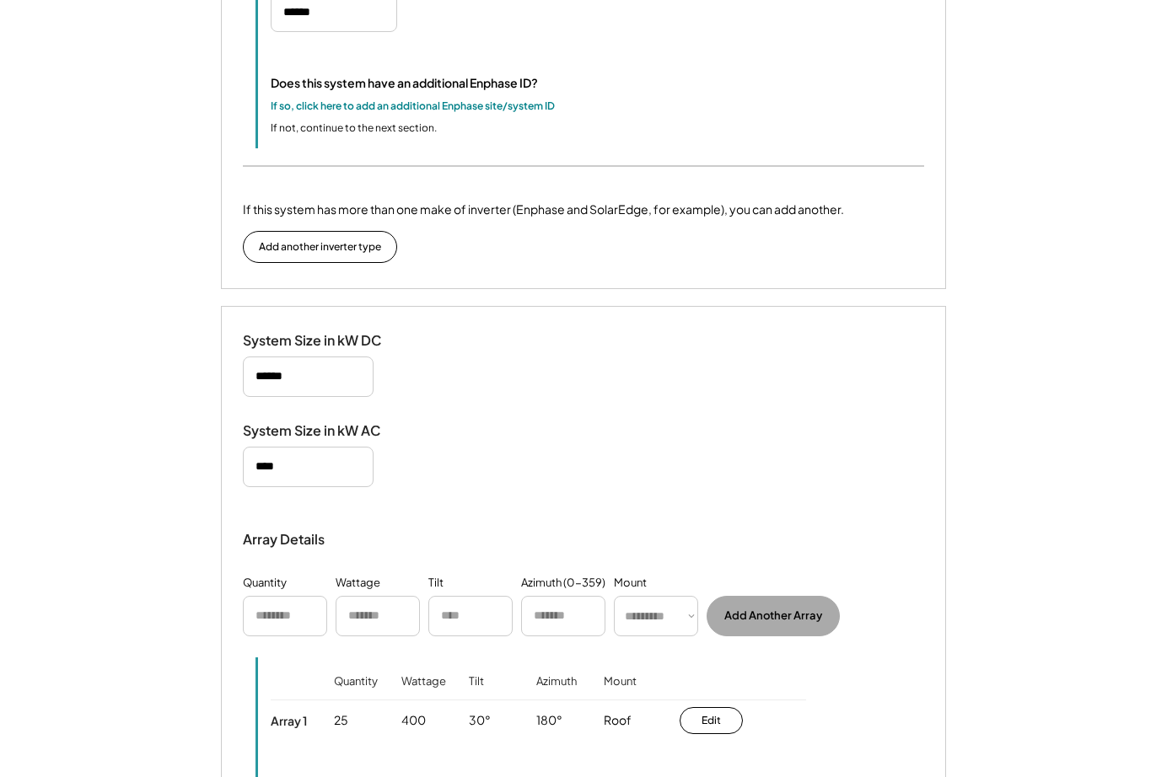
scroll to position [2132, 0]
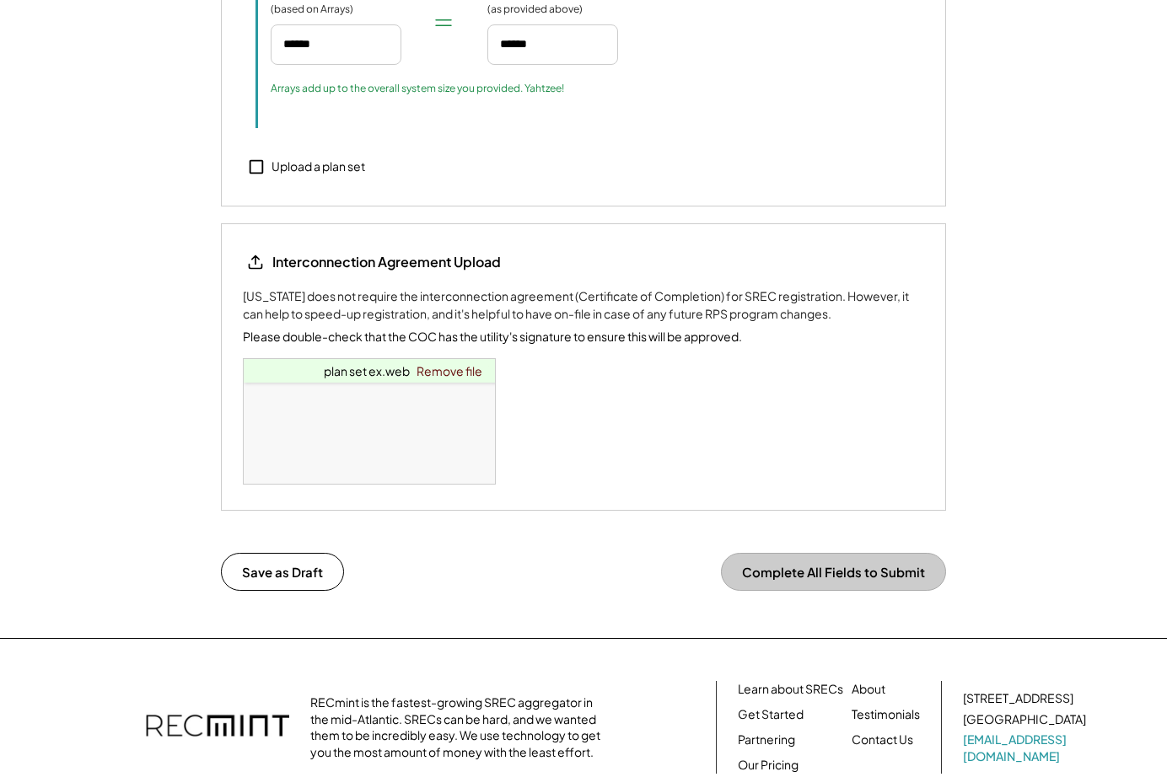
drag, startPoint x: 933, startPoint y: 591, endPoint x: 912, endPoint y: 581, distance: 23.4
click at [882, 553] on button "Complete All Fields to Submit" at bounding box center [833, 572] width 225 height 38
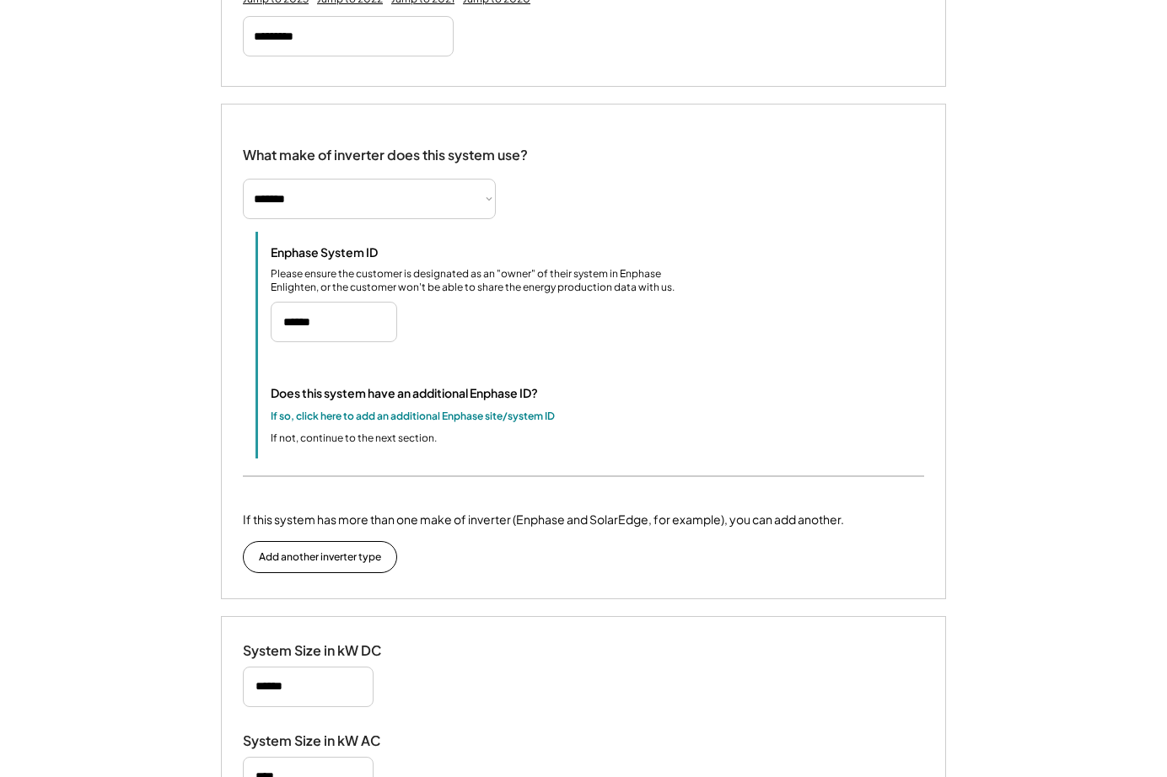
scroll to position [491, 0]
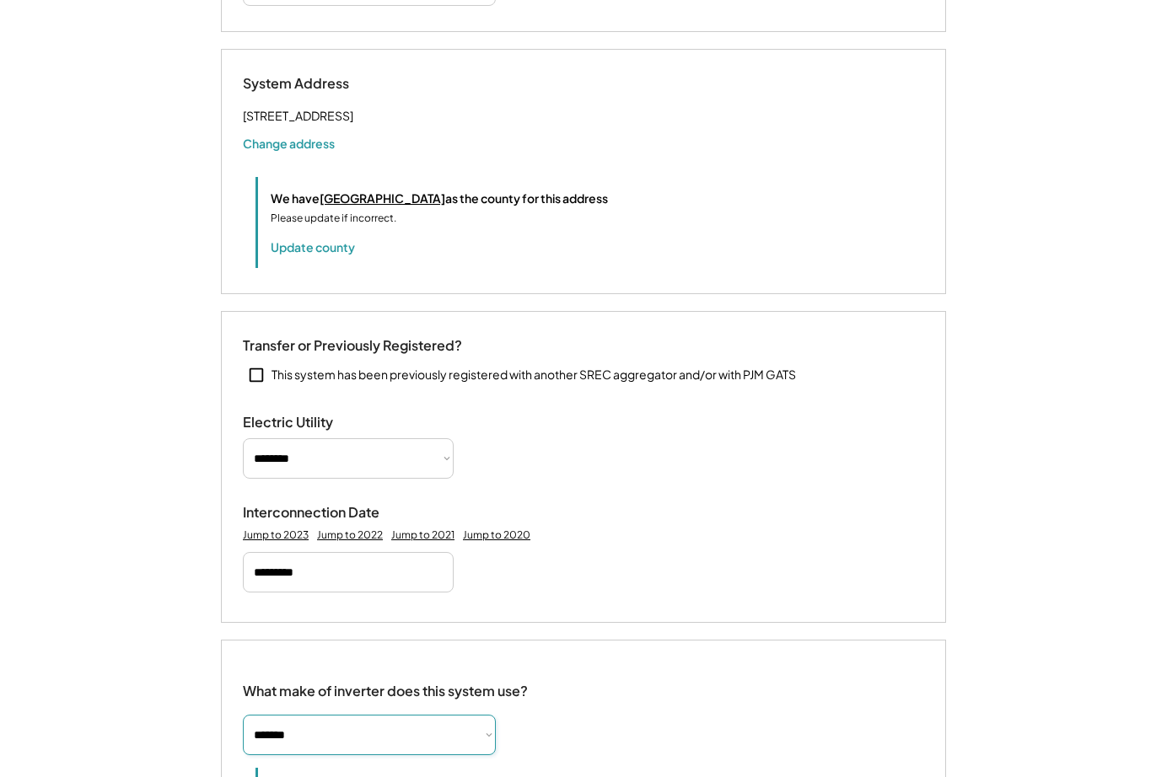
select select "**********"
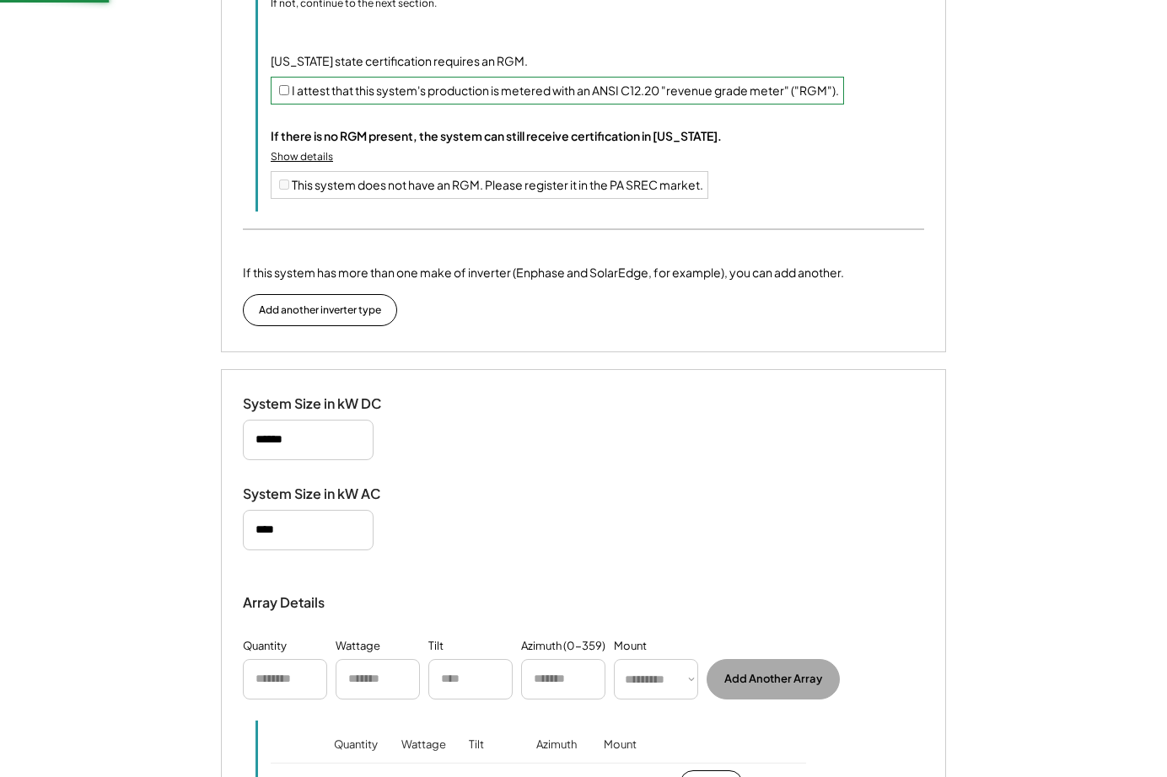
scroll to position [1015, 0]
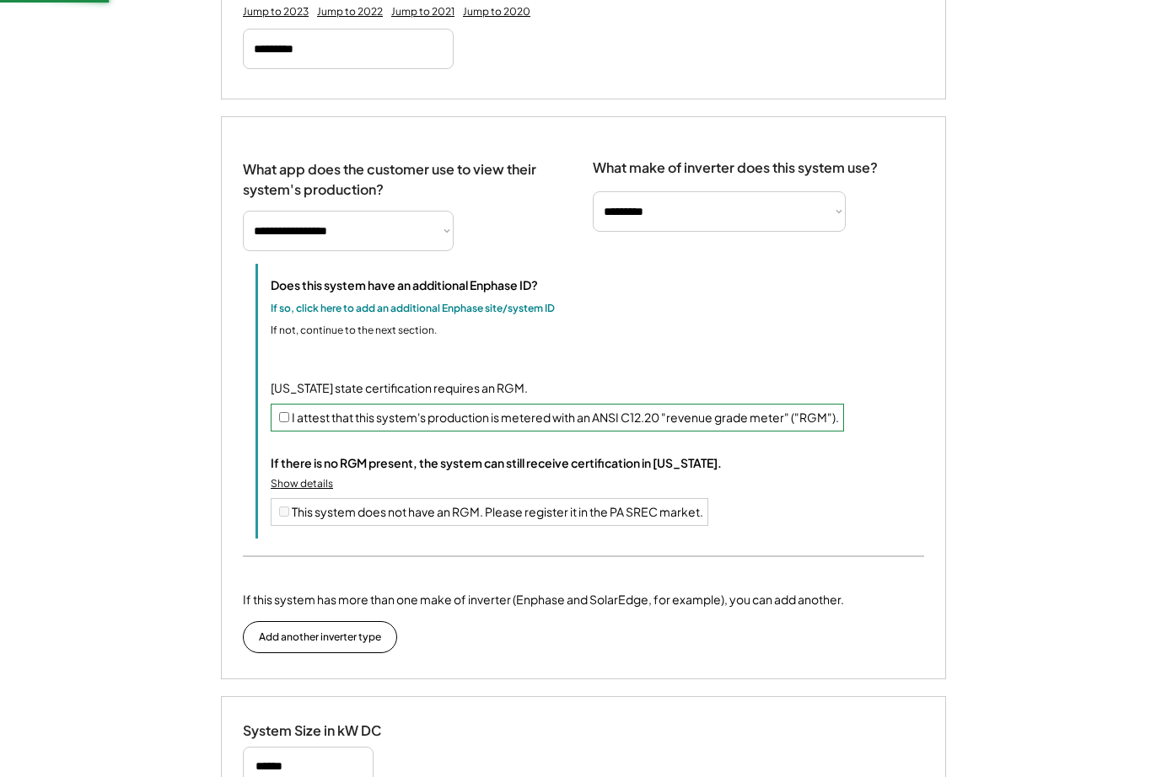
select select "**********"
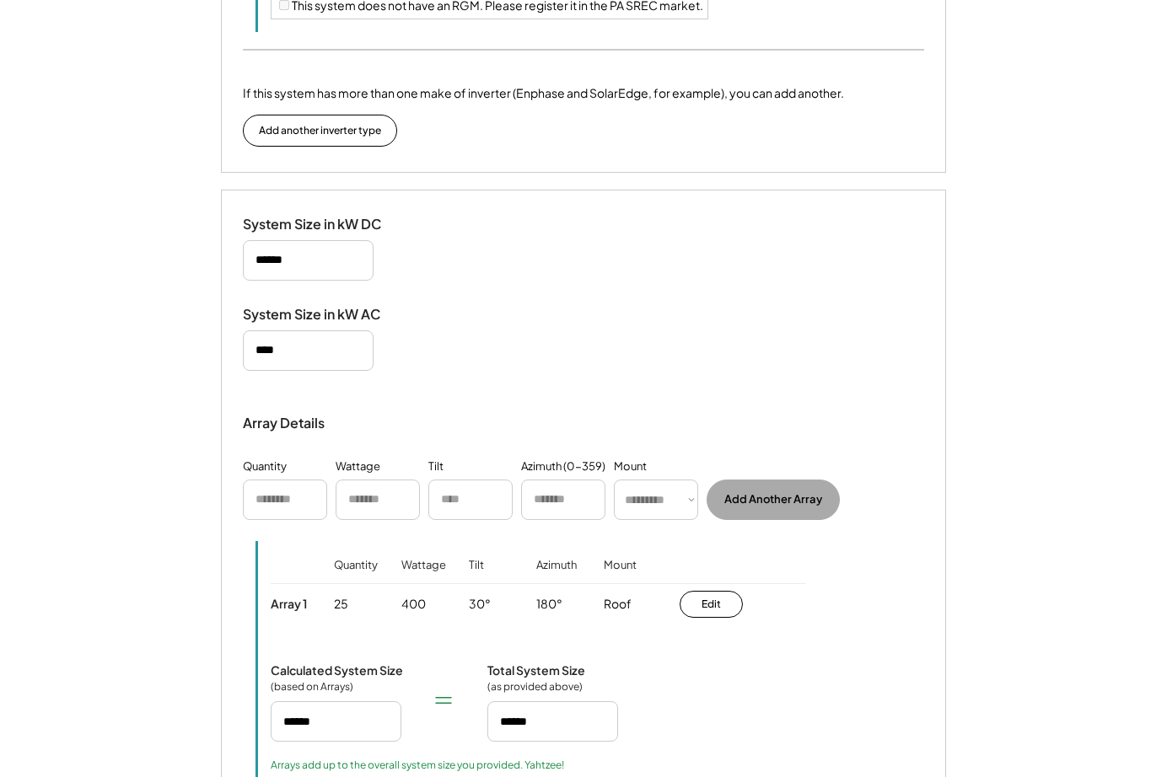
scroll to position [2206, 0]
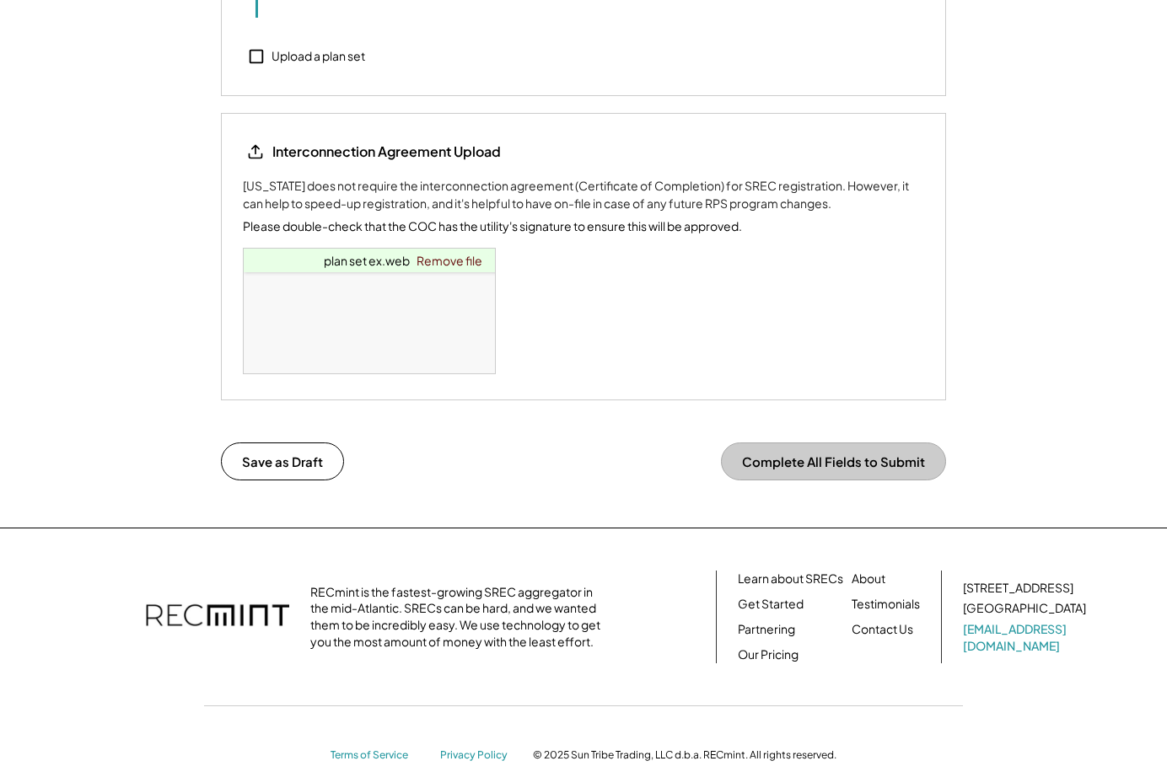
click at [801, 443] on button "Complete All Fields to Submit" at bounding box center [833, 462] width 225 height 38
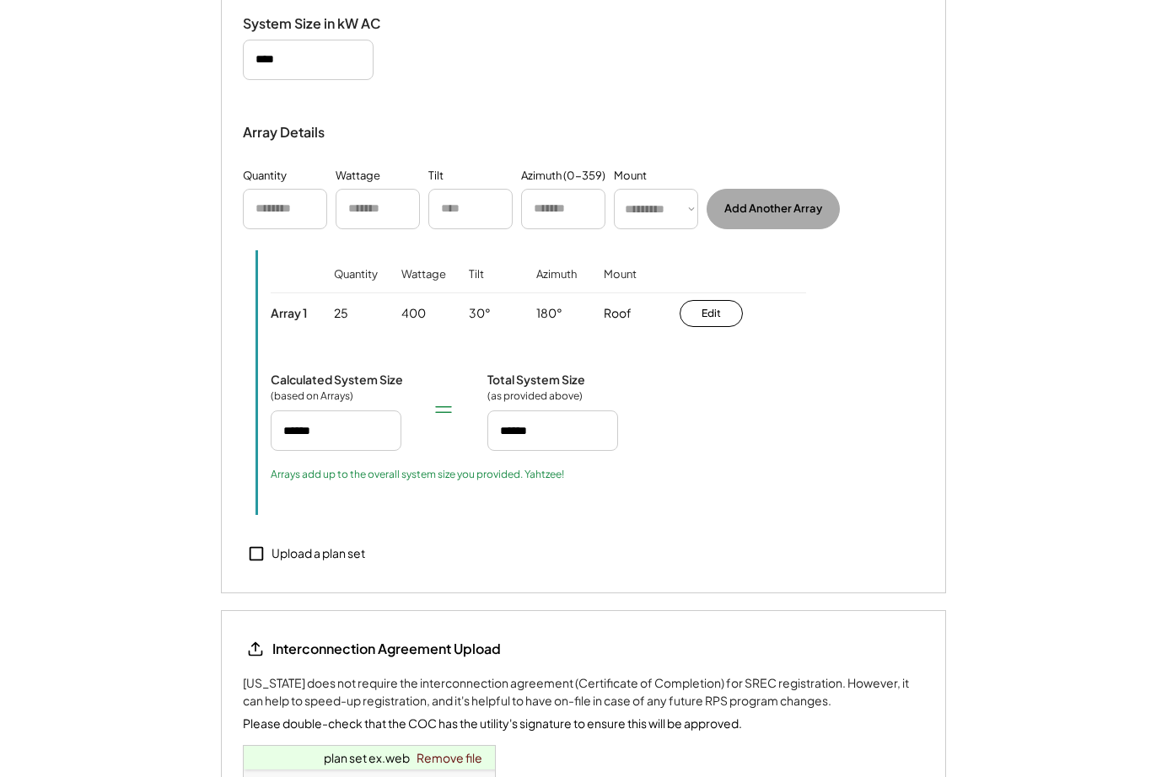
scroll to position [0, 0]
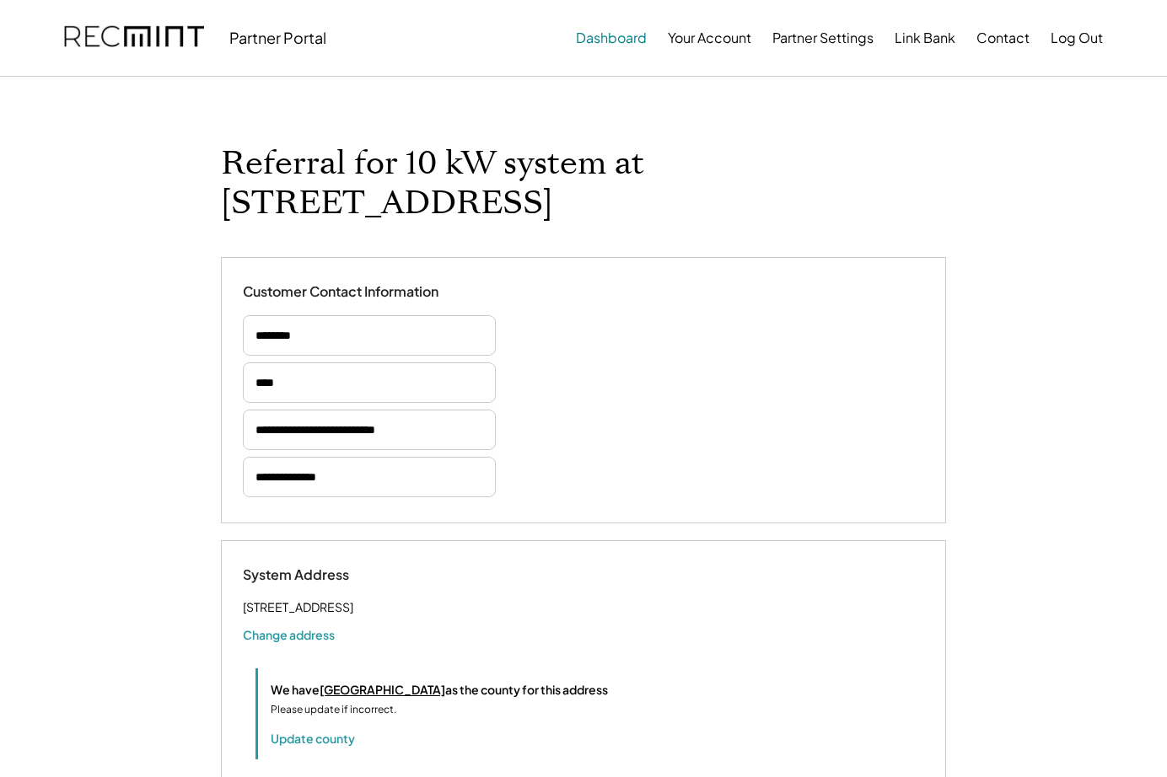
click at [626, 27] on button "Dashboard" at bounding box center [611, 38] width 71 height 34
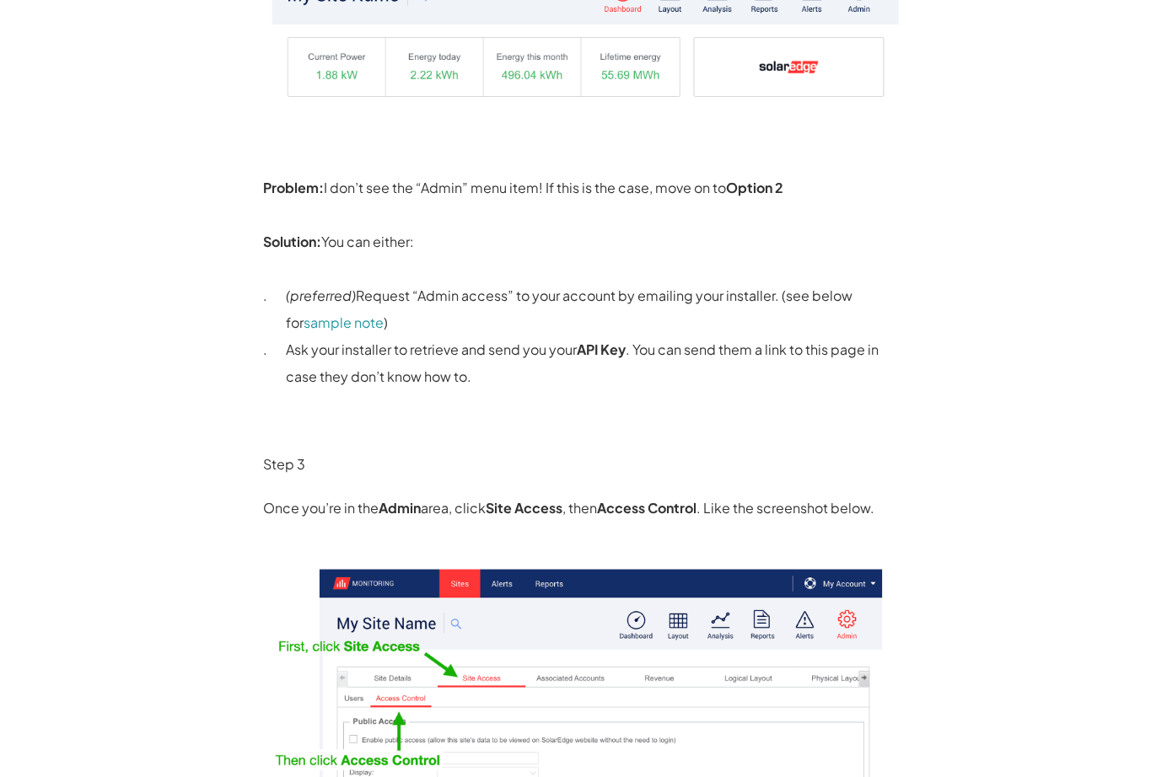
scroll to position [842, 0]
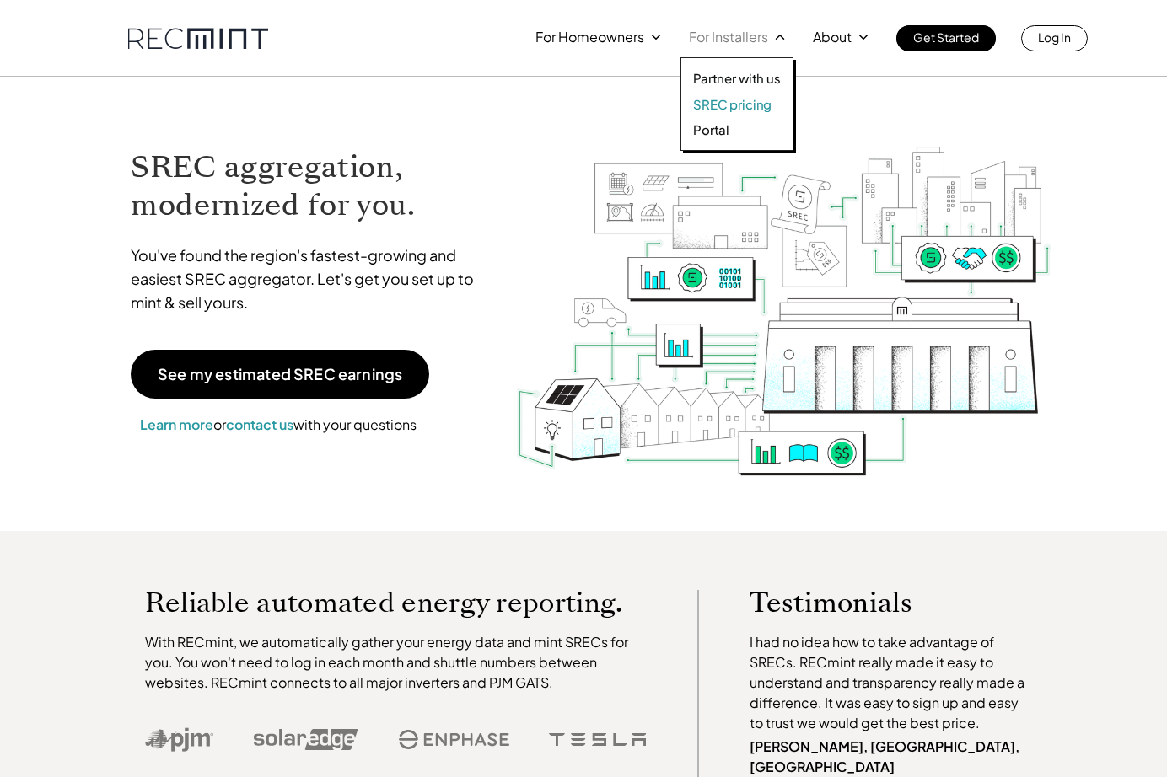
click at [736, 101] on p "SREC pricing" at bounding box center [732, 104] width 78 height 17
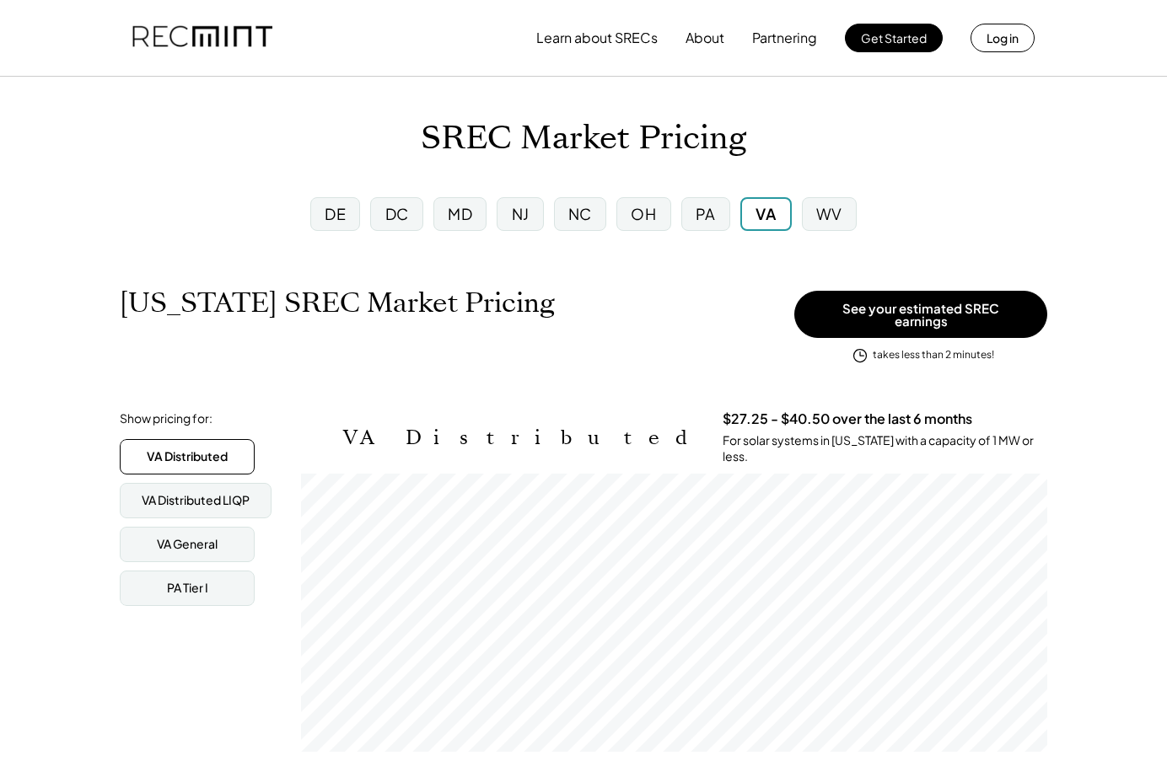
click at [816, 218] on div "WV" at bounding box center [829, 213] width 26 height 21
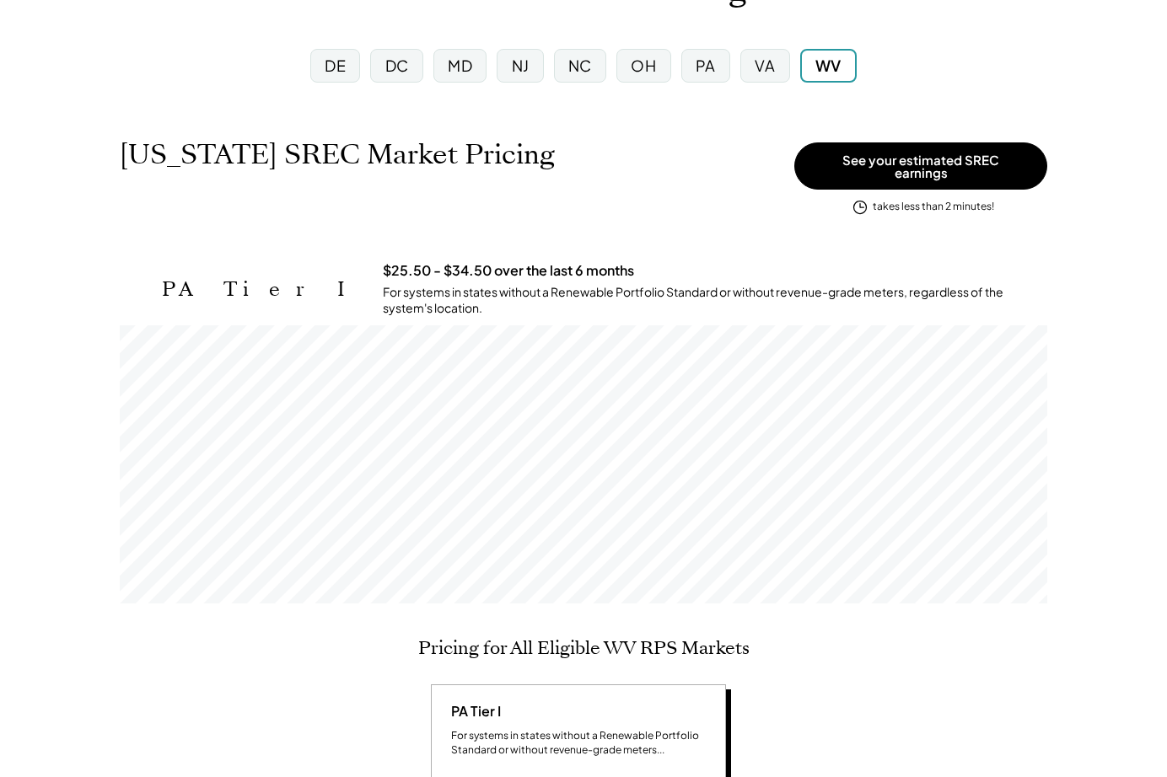
scroll to position [119, 0]
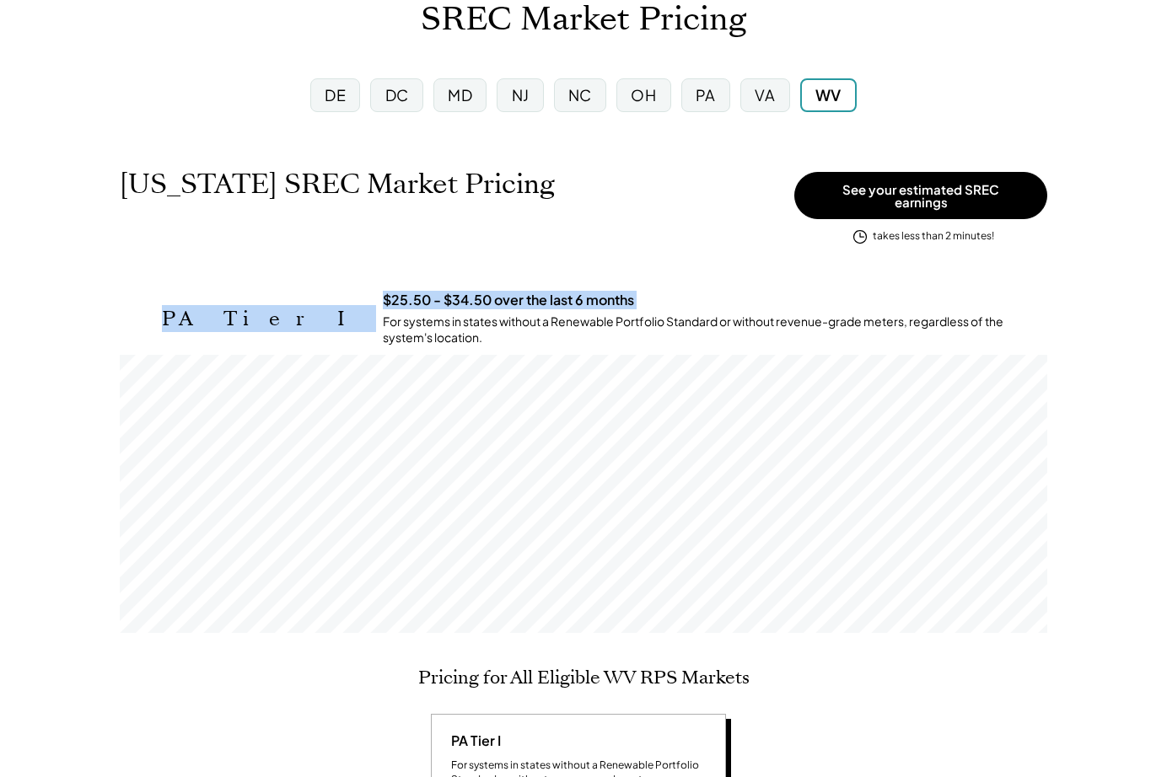
drag, startPoint x: 168, startPoint y: 300, endPoint x: 278, endPoint y: 300, distance: 110.4
click at [278, 300] on div "PA Tier I $25.50 - $34.50 over the last 6 months For systems in states without …" at bounding box center [604, 319] width 885 height 55
click at [432, 292] on h3 "$25.50 - $34.50 over the last 6 months" at bounding box center [508, 301] width 251 height 18
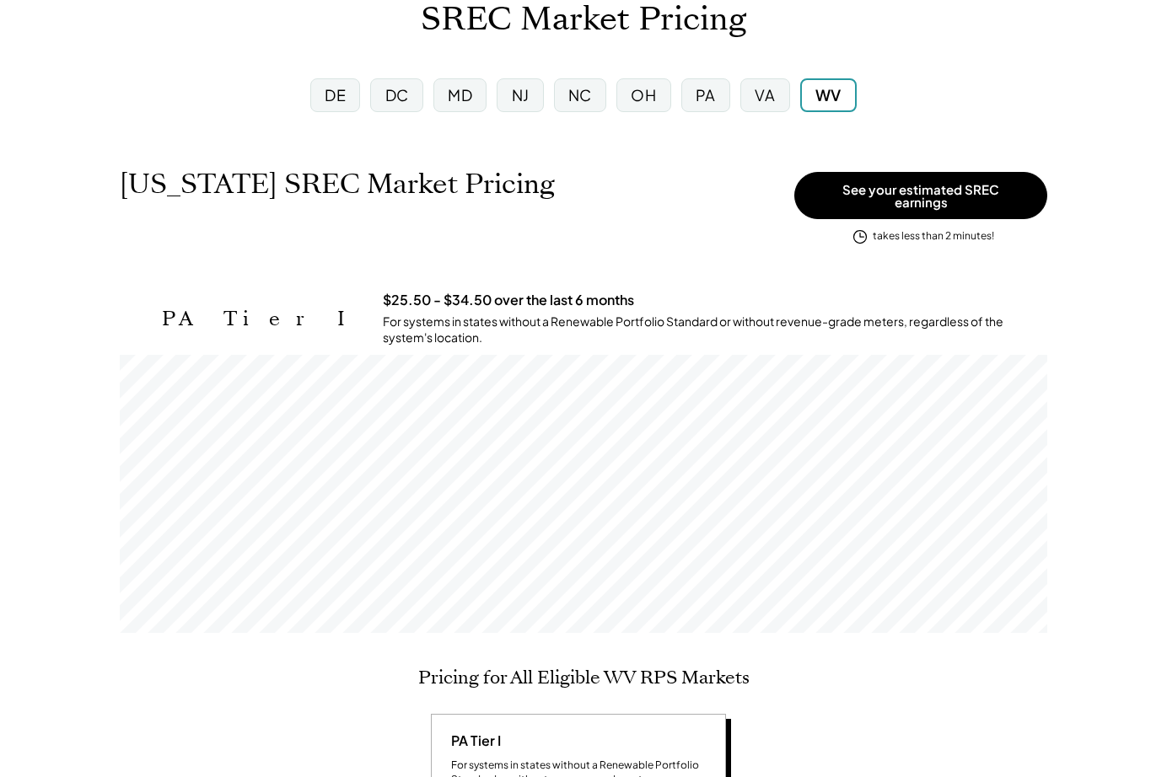
click at [694, 91] on div "PA" at bounding box center [705, 95] width 49 height 34
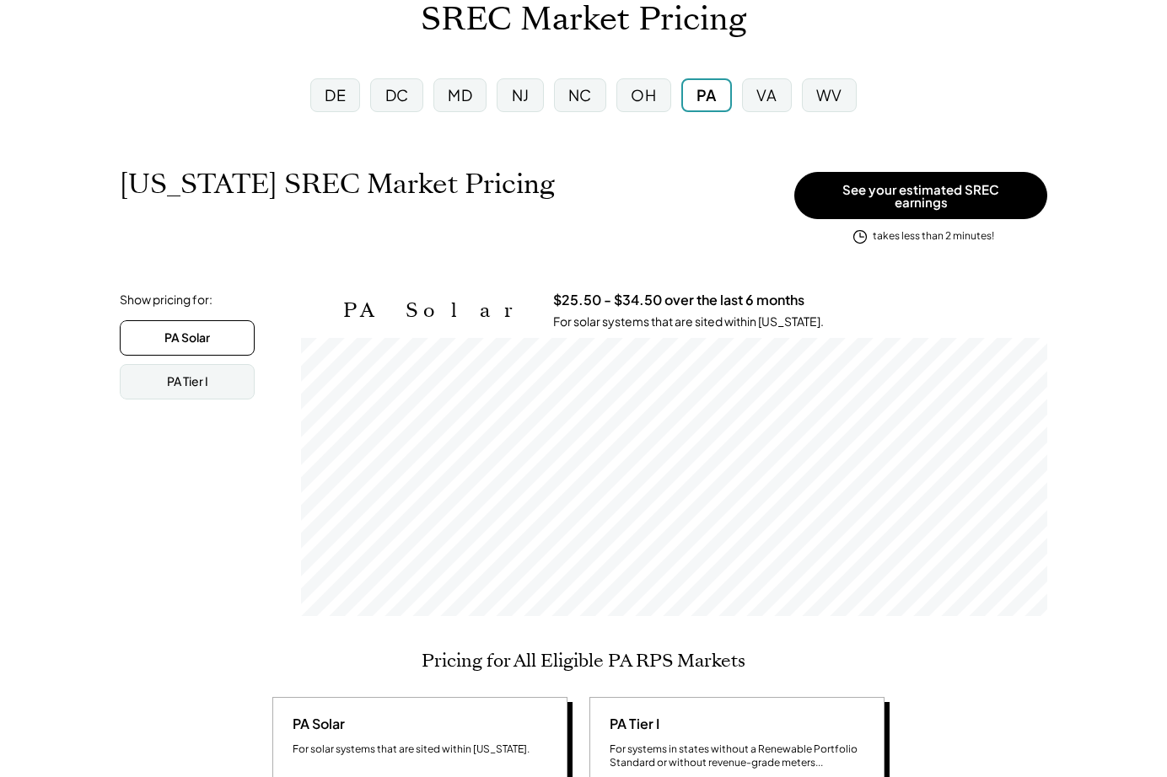
click at [468, 101] on div "MD" at bounding box center [460, 94] width 24 height 21
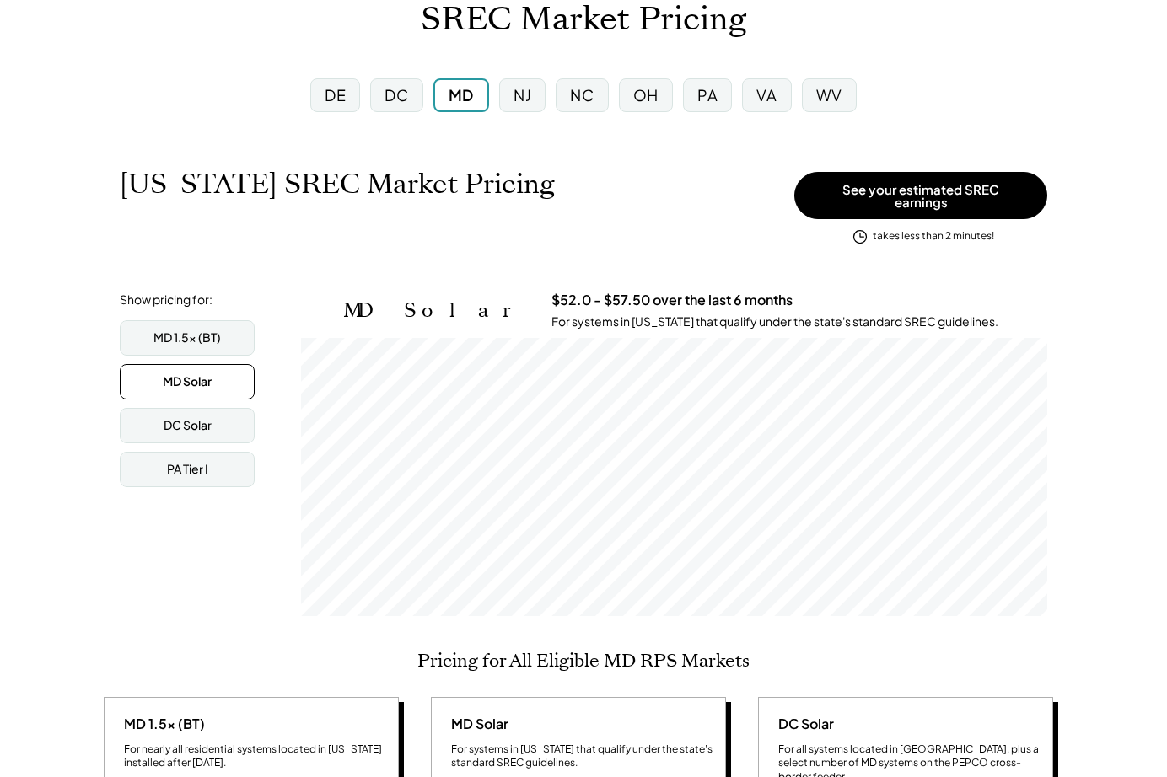
scroll to position [278, 746]
click at [187, 331] on div "MD 1.5x (BT)" at bounding box center [186, 338] width 67 height 17
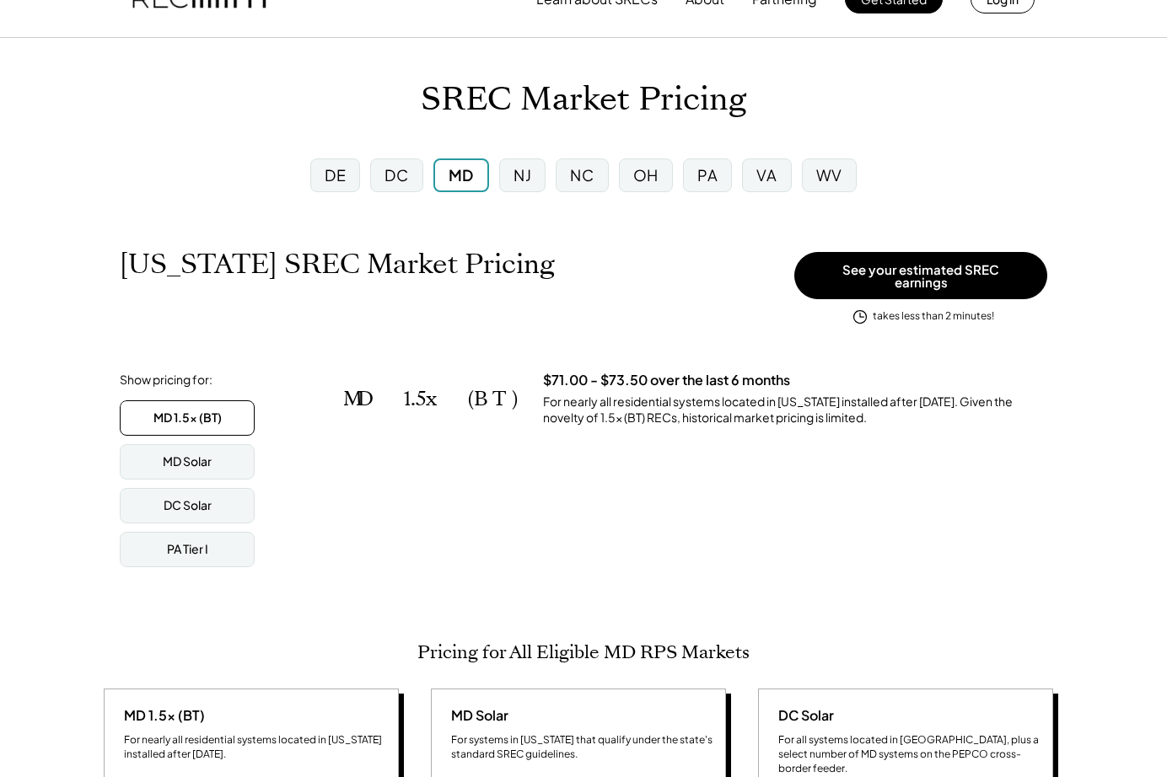
scroll to position [0, 0]
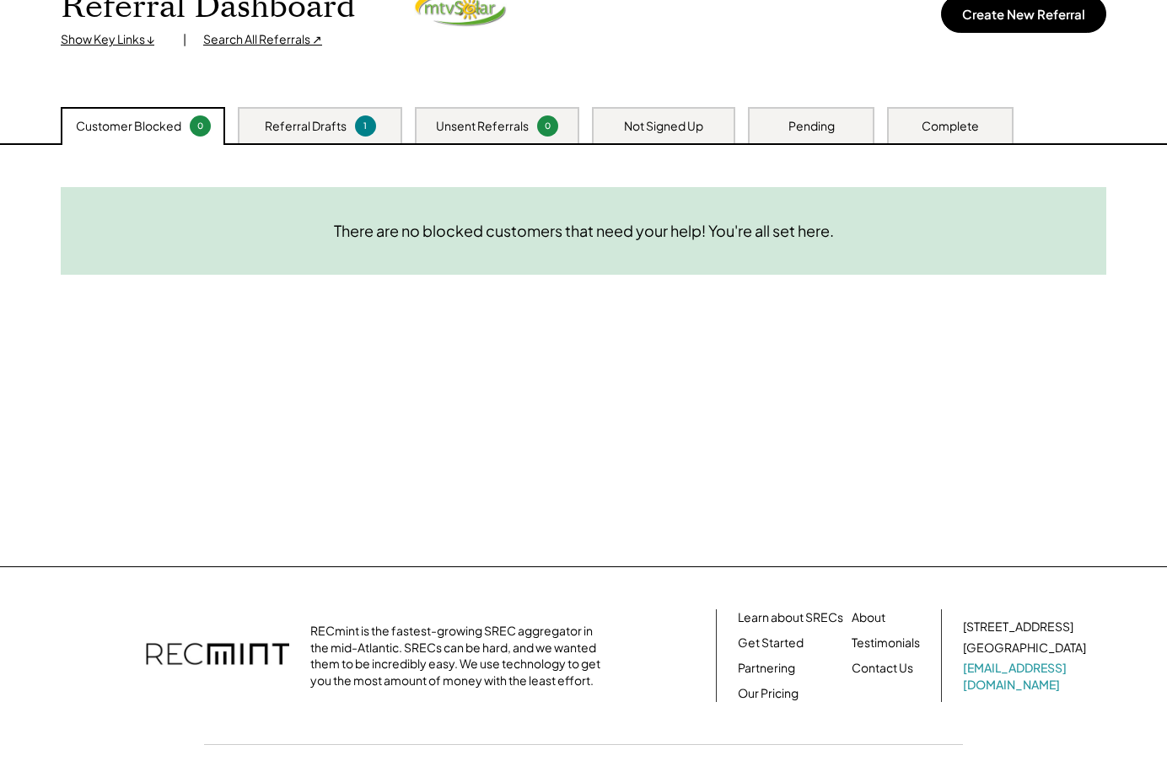
scroll to position [198, 0]
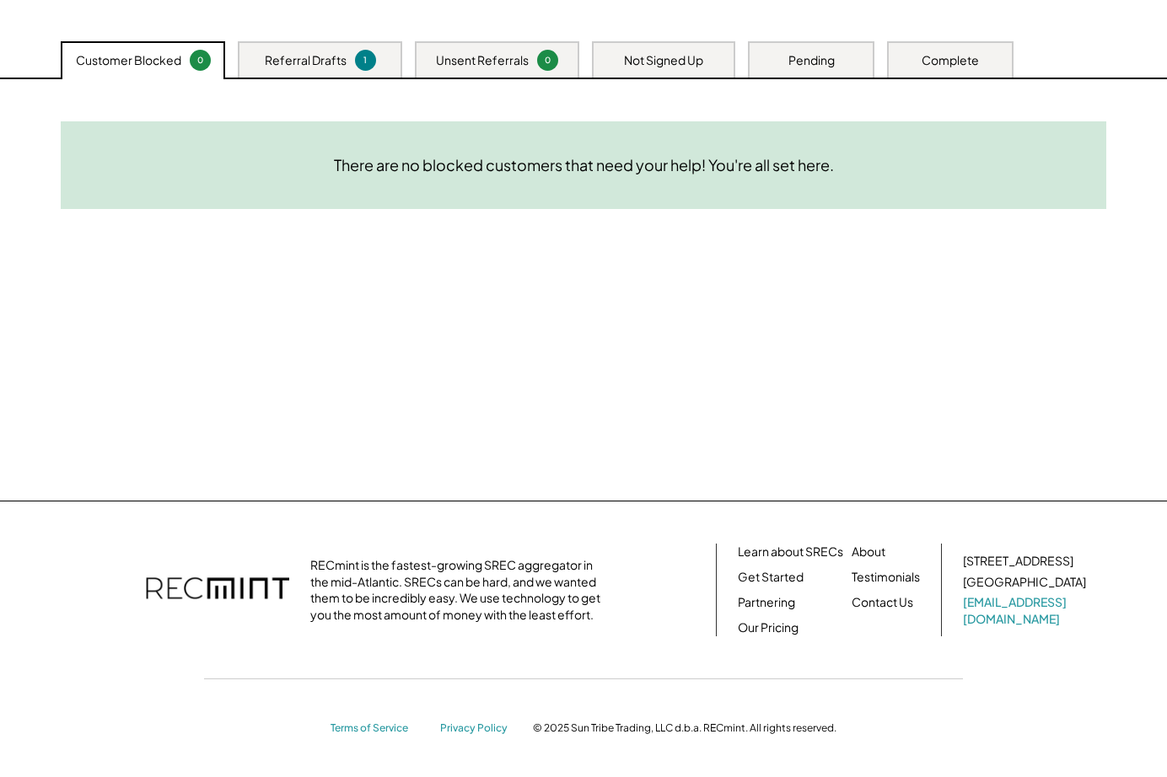
click at [374, 66] on div "Referral Drafts 1" at bounding box center [320, 59] width 164 height 36
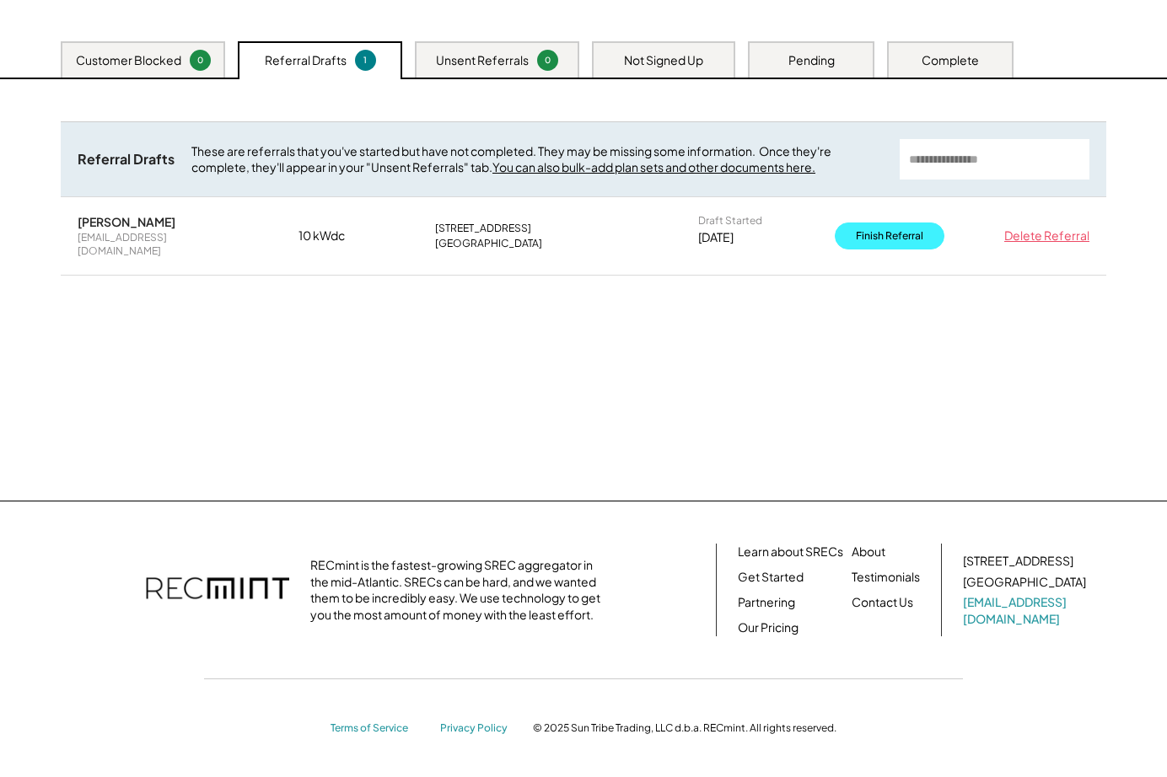
click at [853, 229] on button "Finish Referral" at bounding box center [890, 236] width 110 height 27
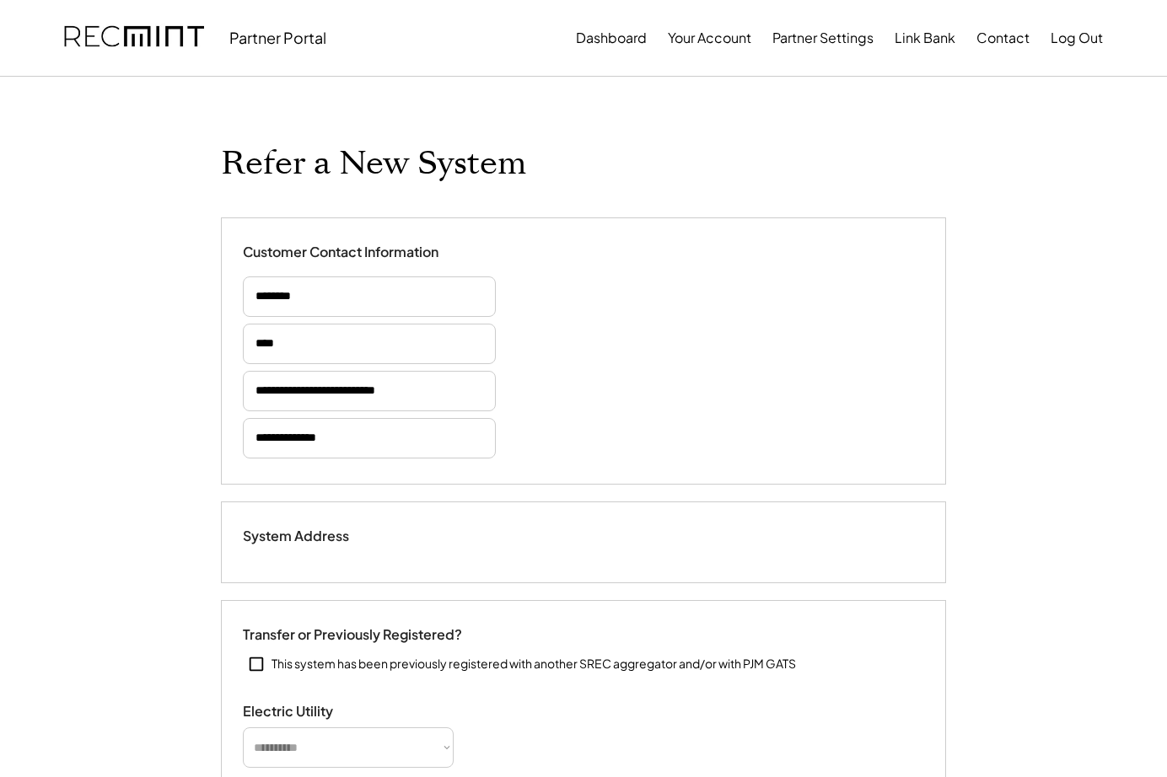
type input "******"
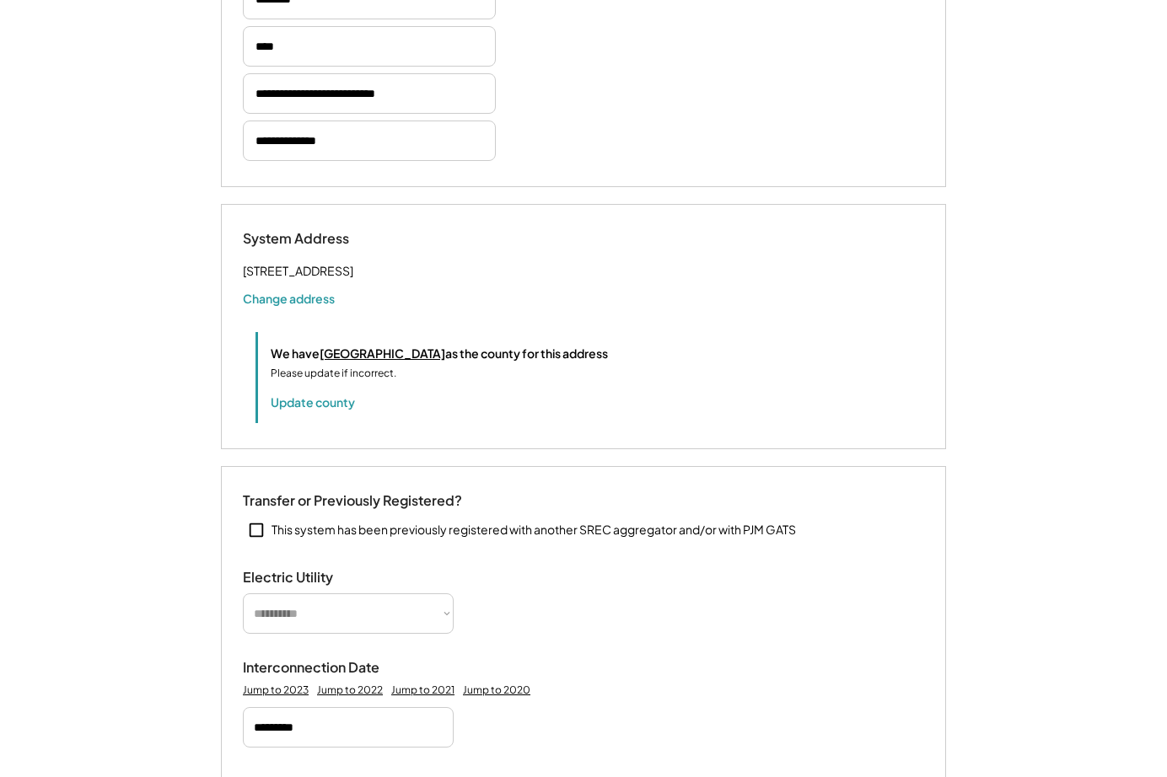
select select "**********"
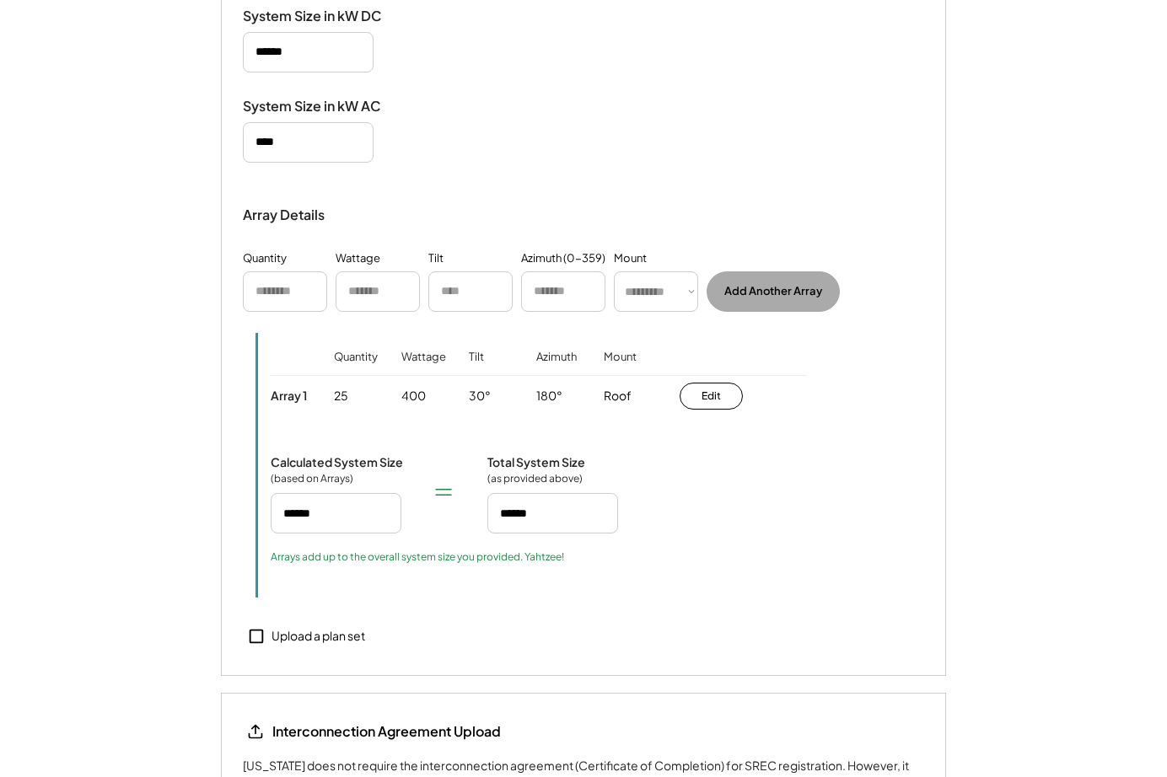
select select "**********"
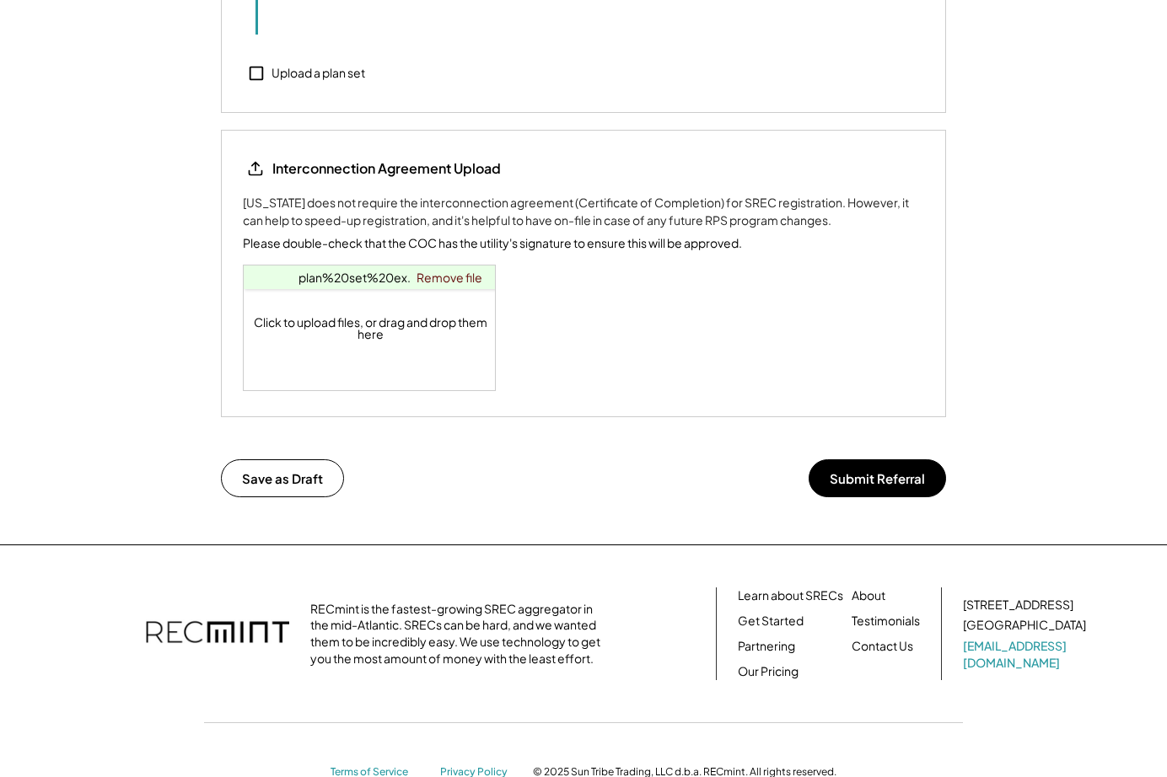
scroll to position [2032, 0]
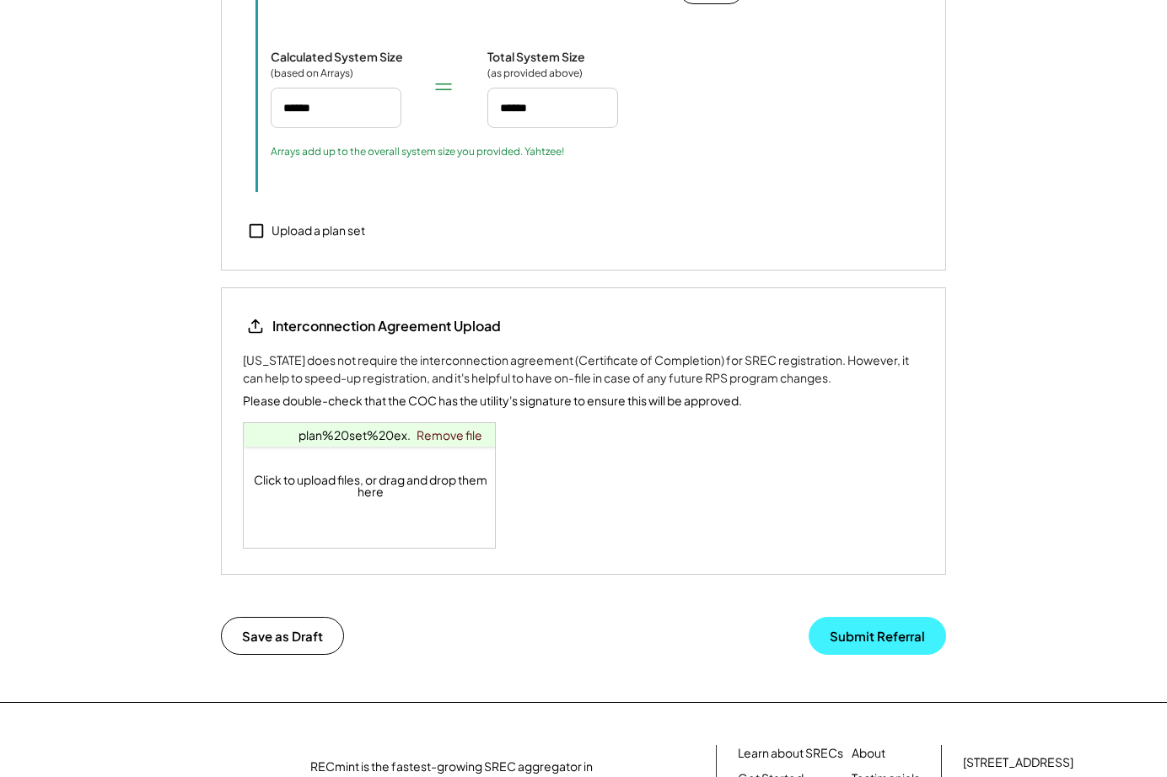
click at [870, 617] on button "Submit Referral" at bounding box center [876, 636] width 137 height 38
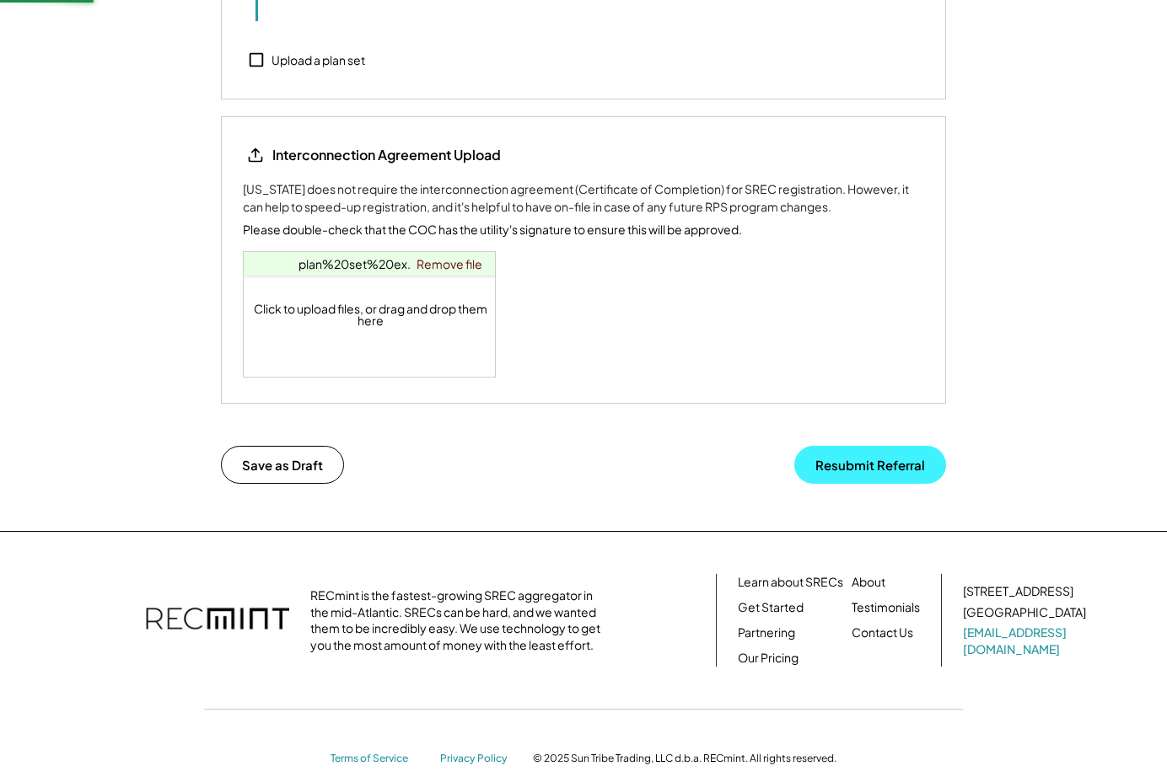
scroll to position [1500, 0]
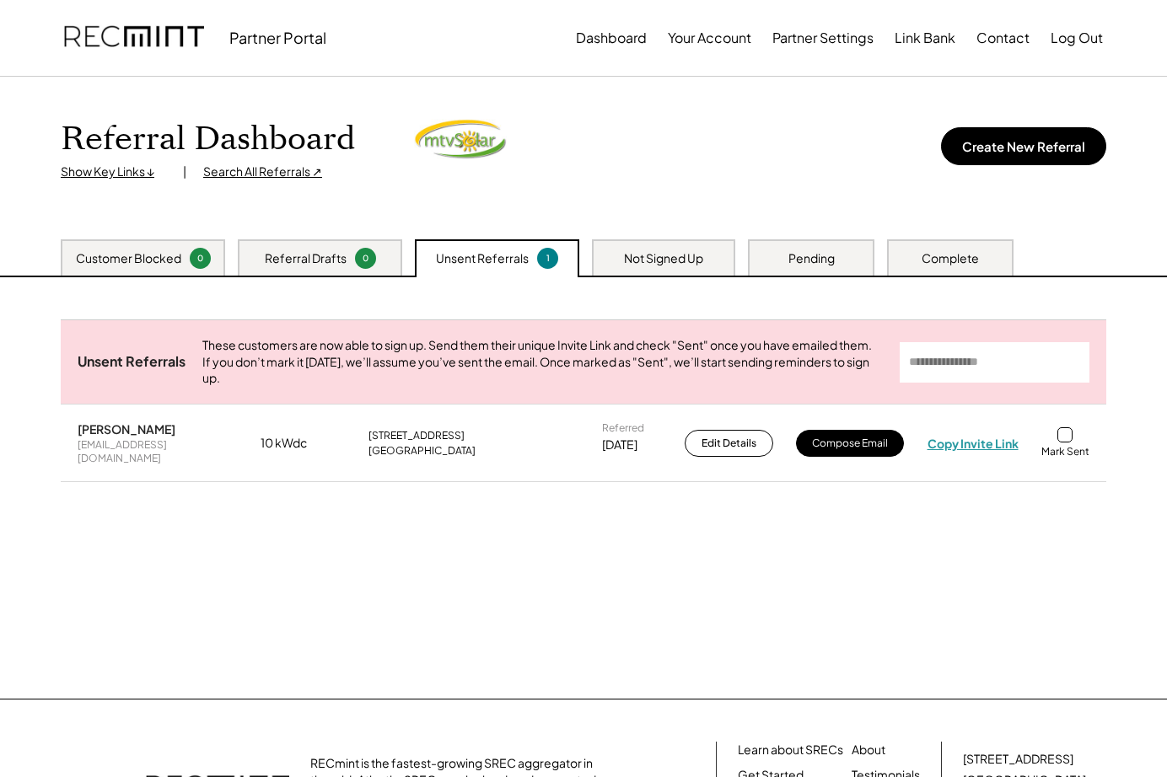
click at [985, 444] on div "Copy Invite Link" at bounding box center [972, 443] width 91 height 15
click at [986, 461] on div "Kathleen Test [EMAIL_ADDRESS][DOMAIN_NAME] 10 kWdc [STREET_ADDRESS] Referred [D…" at bounding box center [583, 443] width 1045 height 77
click at [949, 443] on div "Kathleen Test [EMAIL_ADDRESS][DOMAIN_NAME] 10 kWdc [STREET_ADDRESS] Referred [D…" at bounding box center [583, 443] width 1045 height 77
click at [949, 446] on div "Copy Invite Link" at bounding box center [972, 443] width 91 height 15
click at [949, 448] on div "Copy Invite Link" at bounding box center [972, 443] width 91 height 15
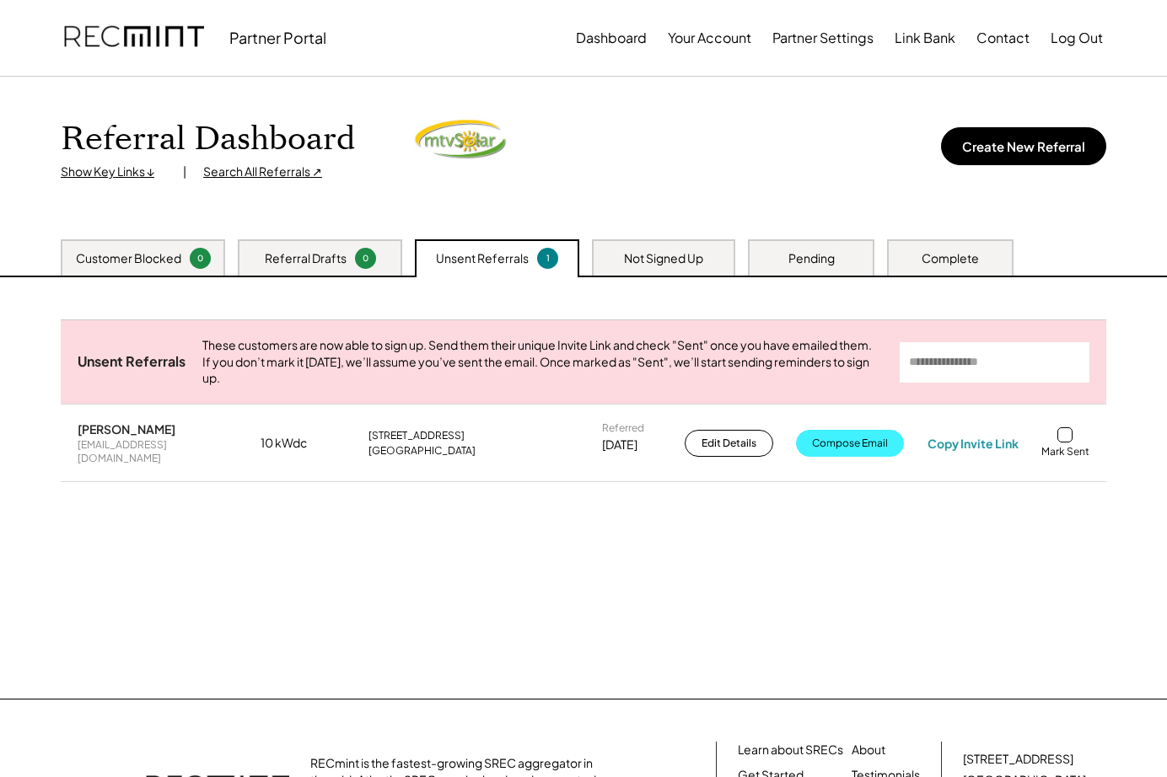
click at [862, 455] on button "Compose Email" at bounding box center [850, 443] width 108 height 27
click at [813, 40] on button "Partner Settings" at bounding box center [822, 38] width 101 height 34
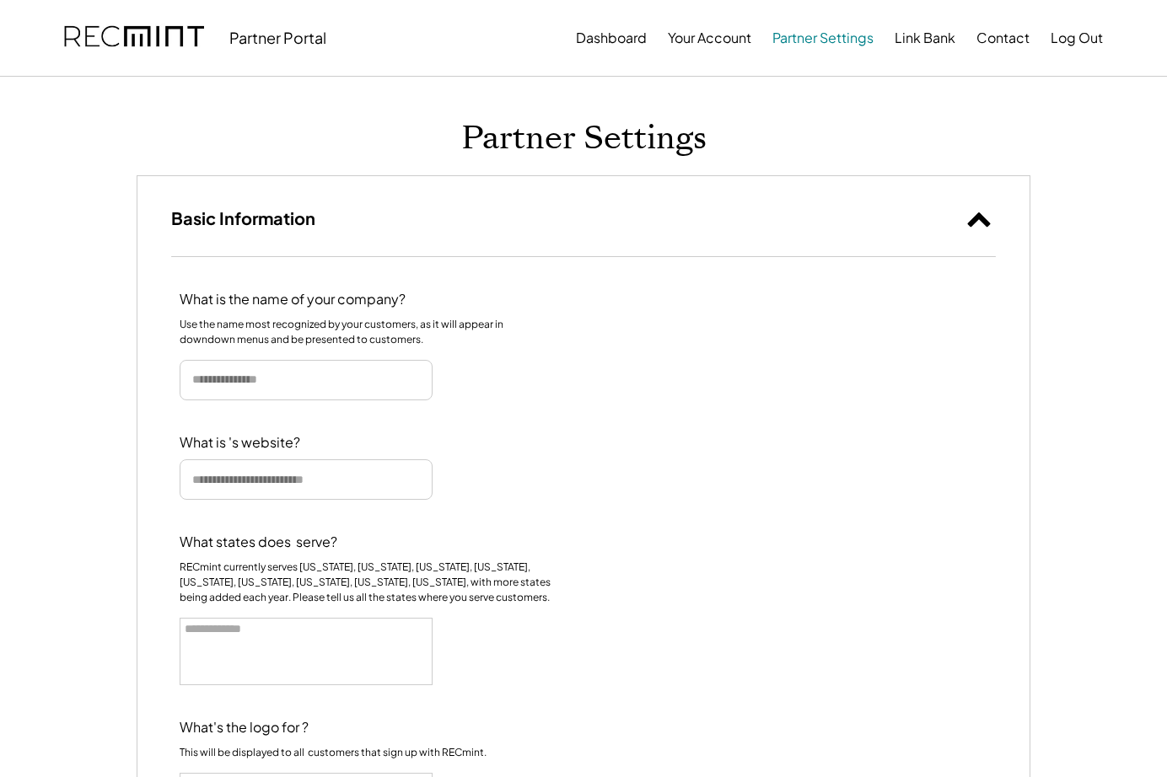
select select
type input "**********"
select select "**********"
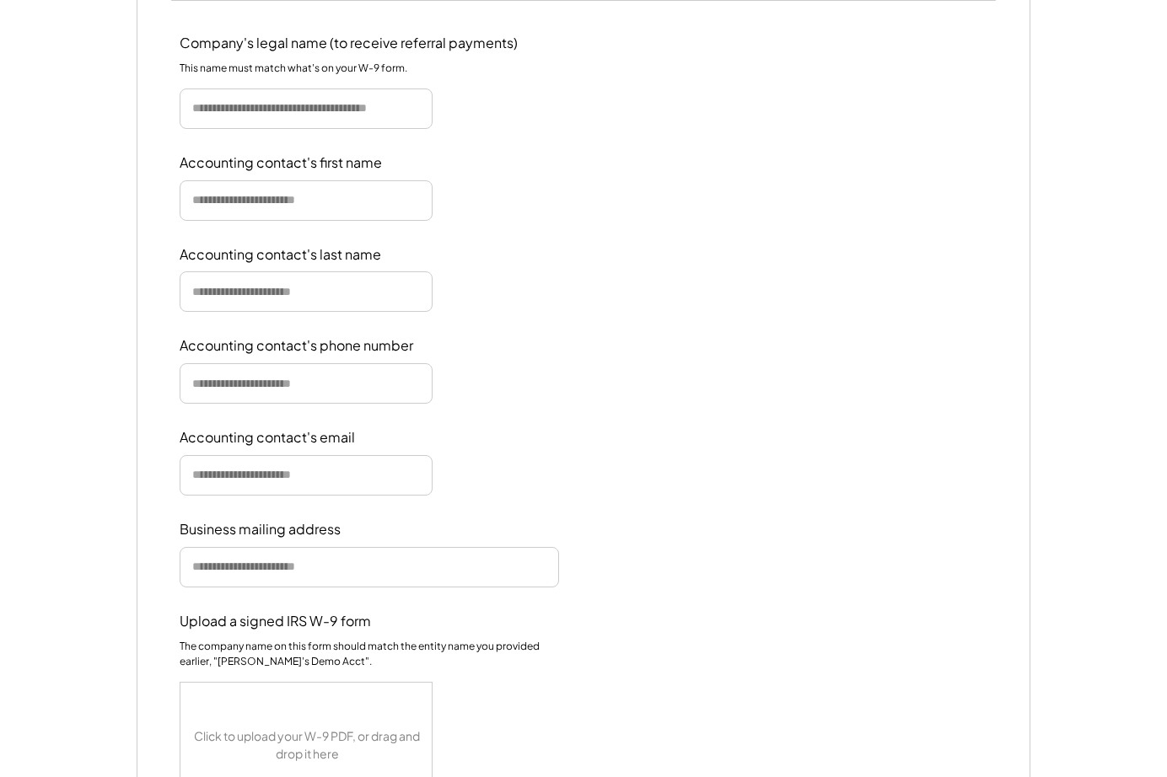
scroll to position [1816, 0]
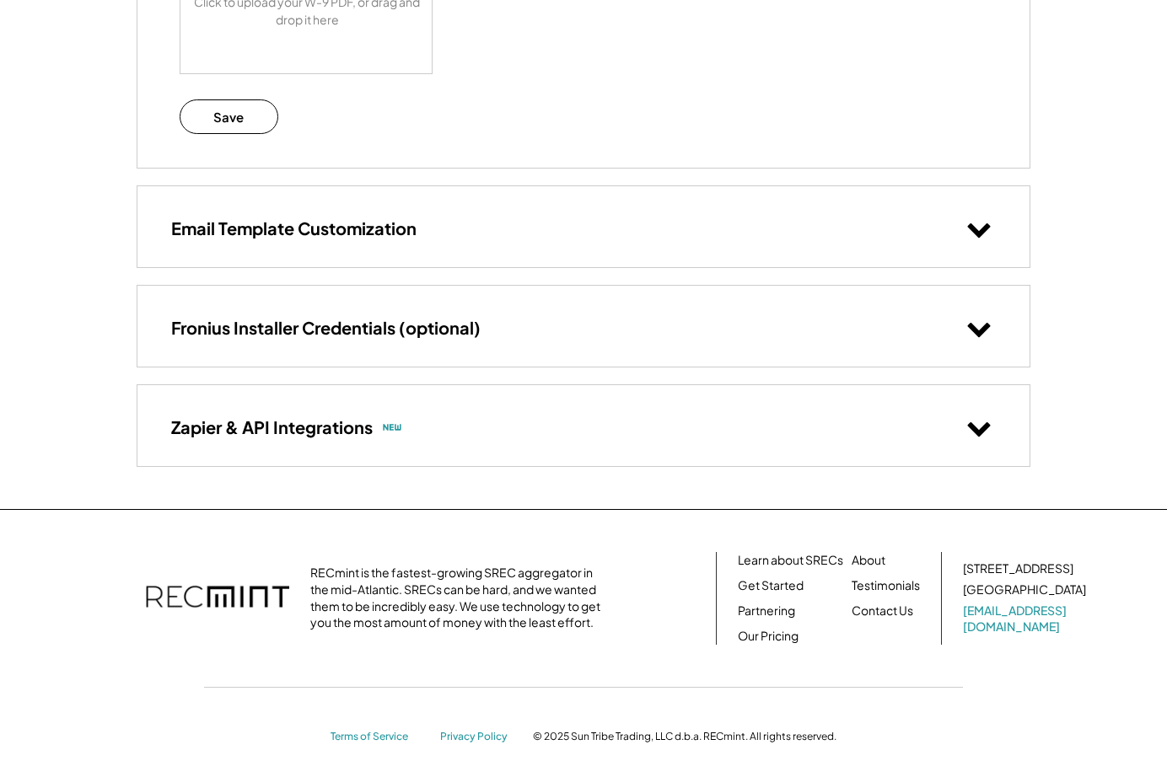
click at [587, 236] on div "Email Template Customization" at bounding box center [583, 226] width 892 height 80
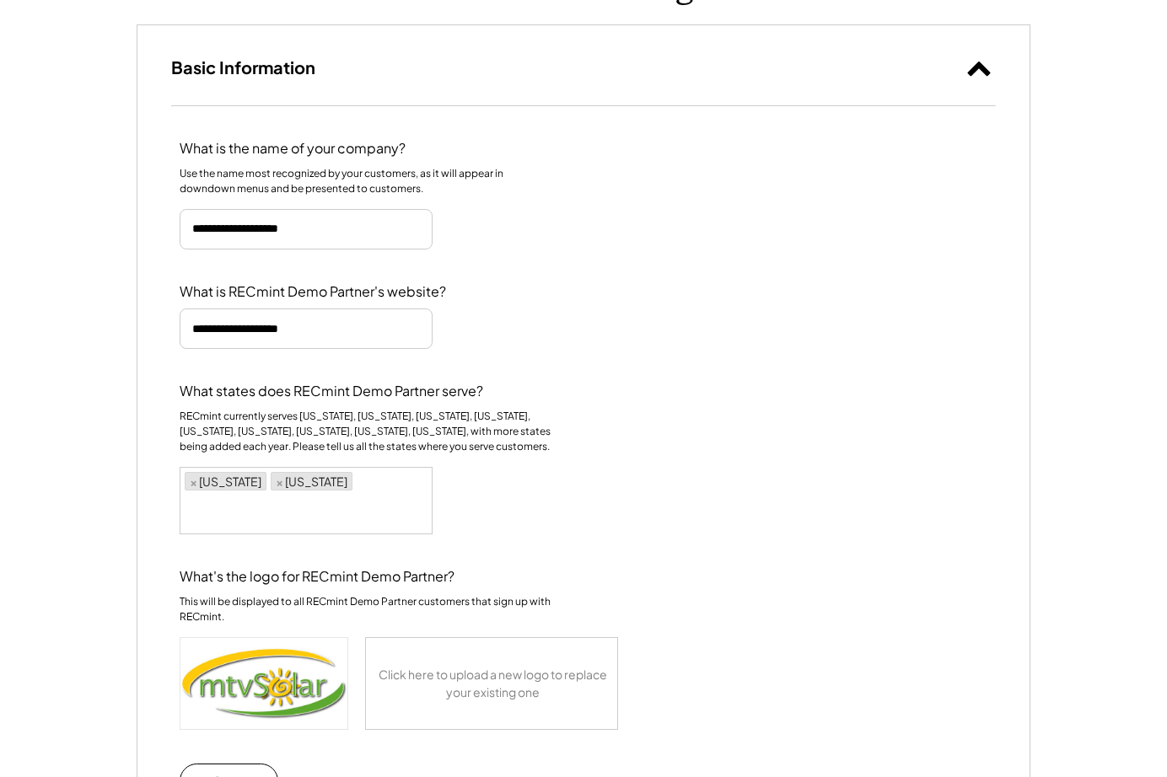
scroll to position [0, 0]
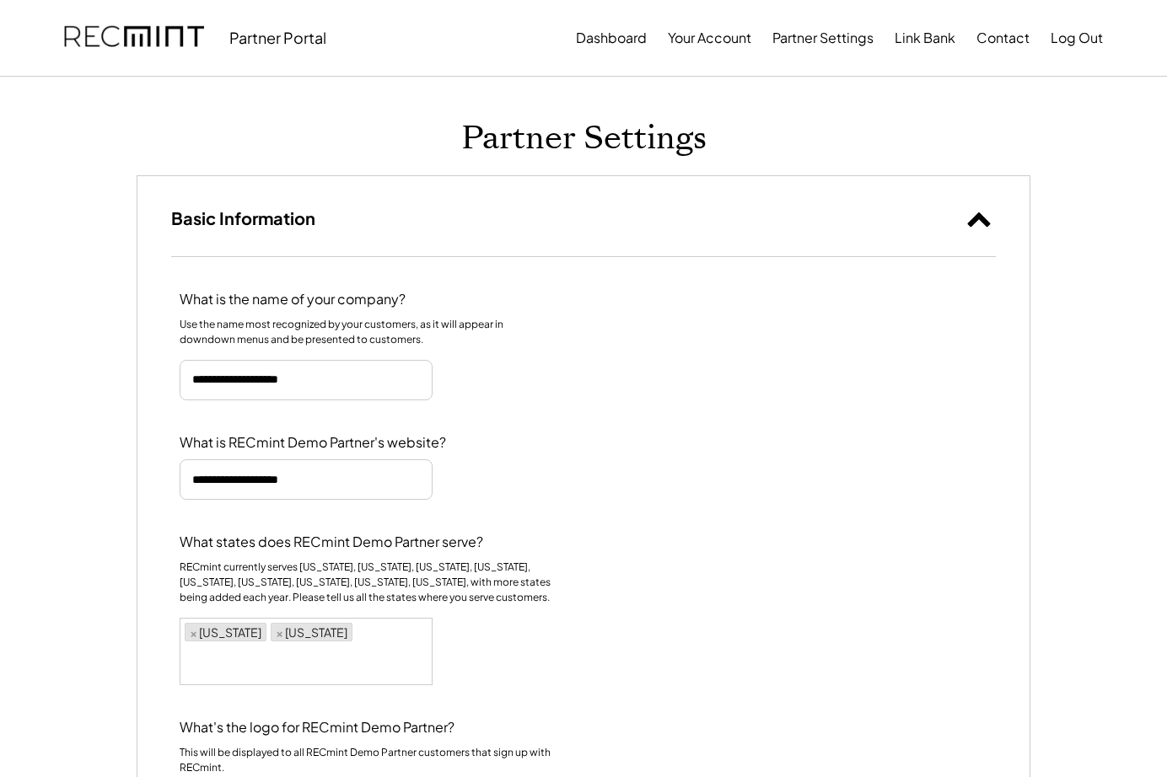
drag, startPoint x: 801, startPoint y: 43, endPoint x: 646, endPoint y: 43, distance: 155.1
click at [646, 43] on div "Dashboard Your Account Partner Settings Link Bank Contact Log Out" at bounding box center [839, 38] width 527 height 34
click at [634, 40] on button "Dashboard" at bounding box center [611, 38] width 71 height 34
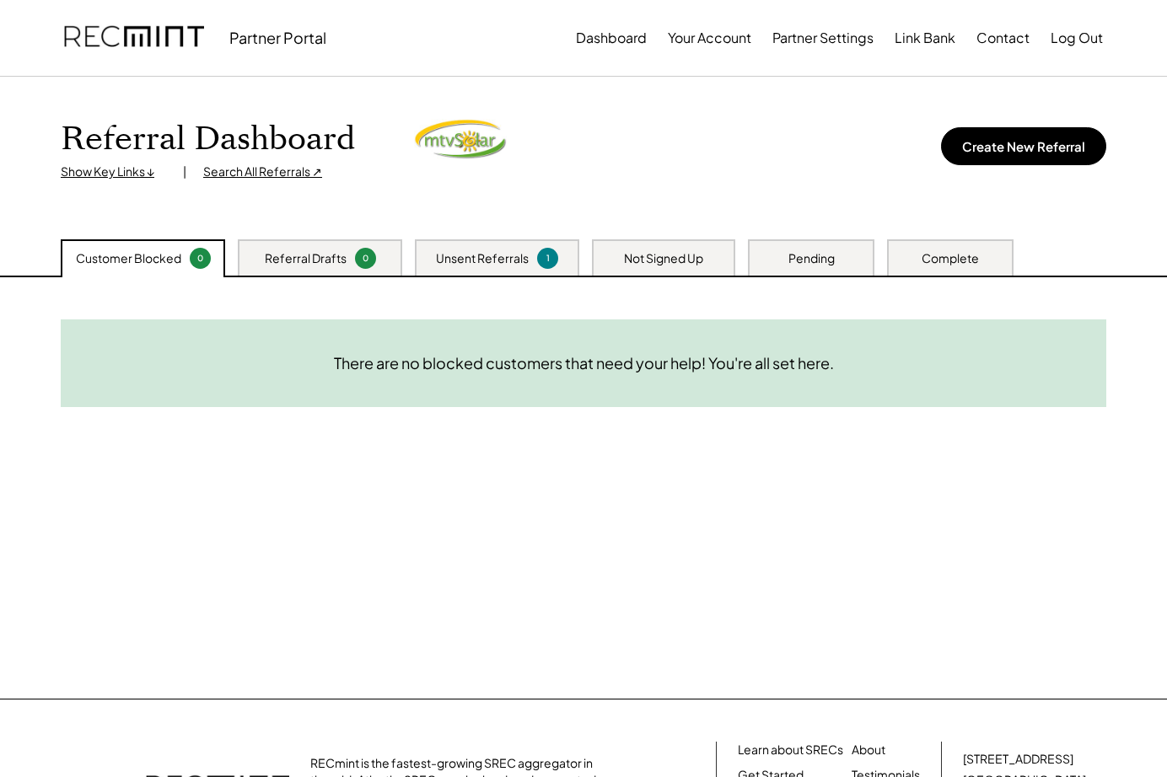
click at [504, 256] on div "Unsent Referrals" at bounding box center [482, 258] width 93 height 17
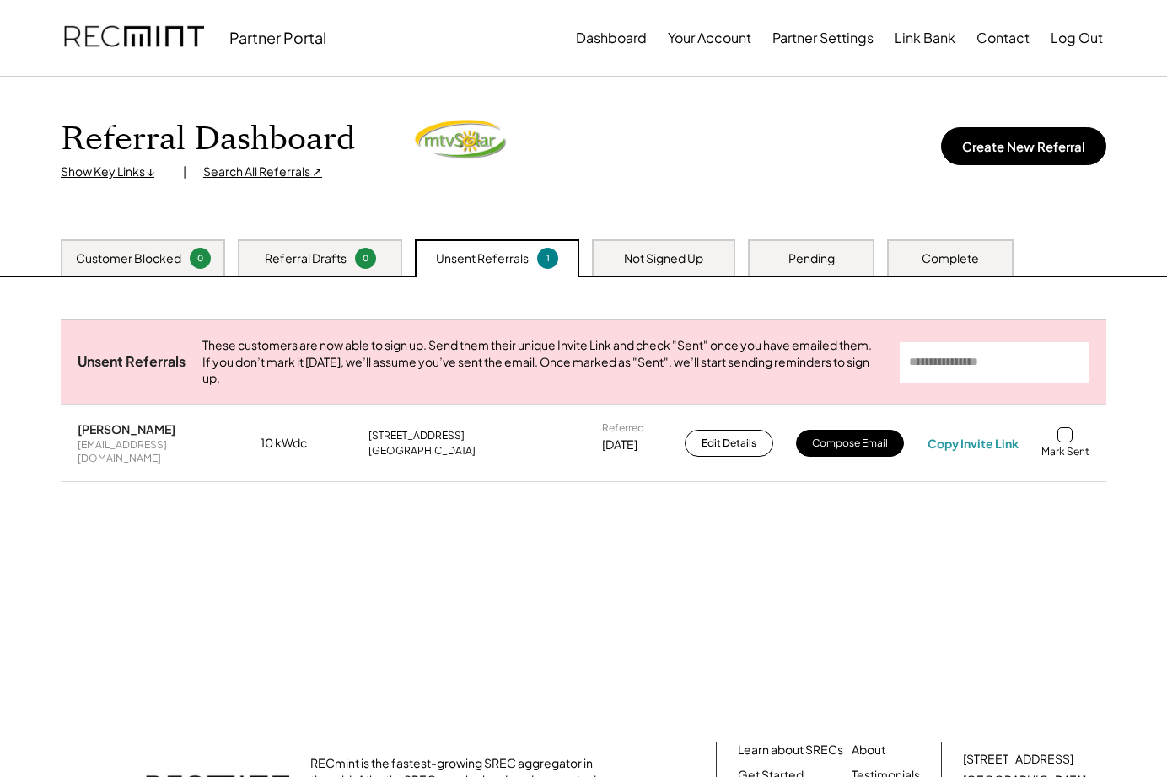
click at [1064, 443] on div at bounding box center [1064, 434] width 15 height 15
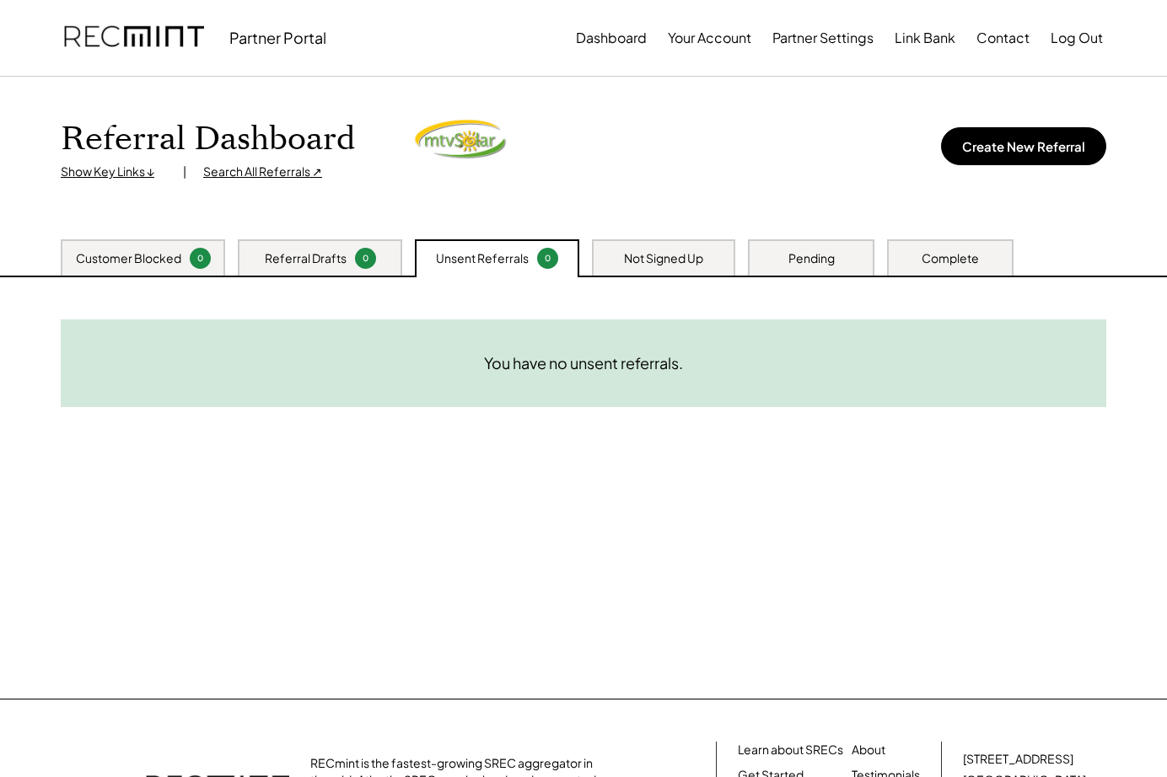
click at [674, 266] on div "Not Signed Up" at bounding box center [663, 258] width 79 height 17
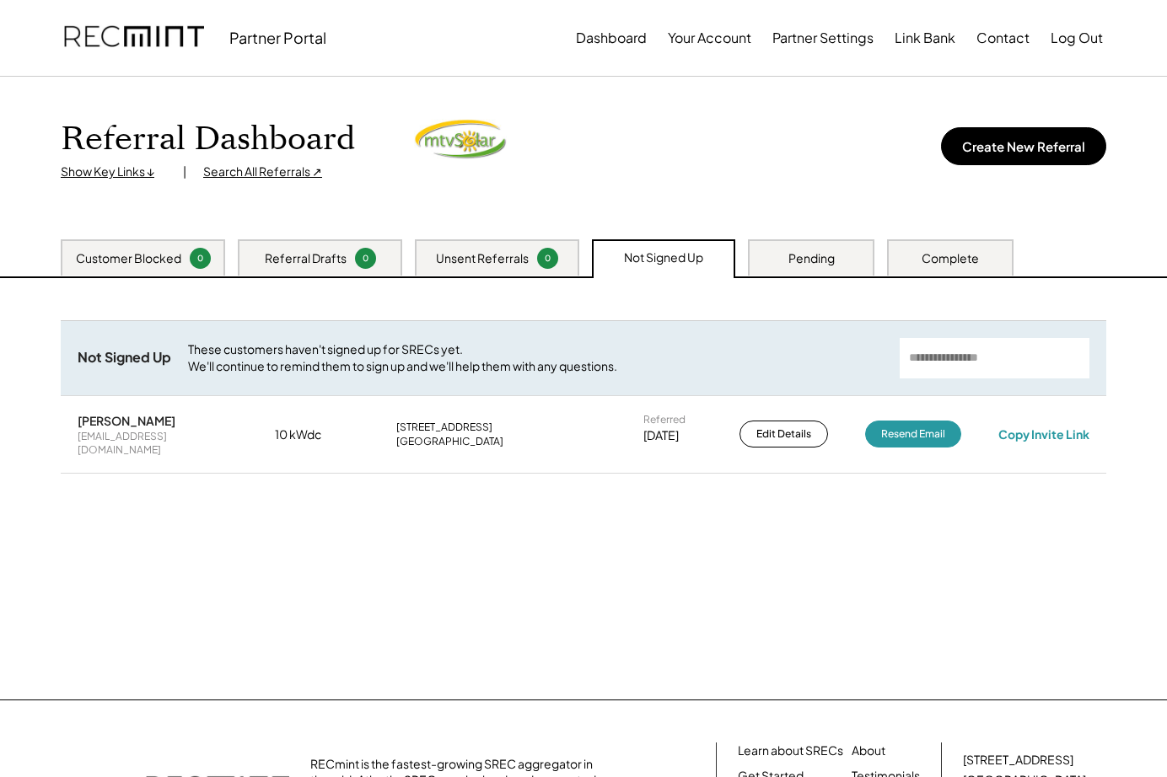
click at [568, 508] on div "Need System Details These customers need your help with completing the system d…" at bounding box center [583, 488] width 1079 height 421
